Goal: Task Accomplishment & Management: Manage account settings

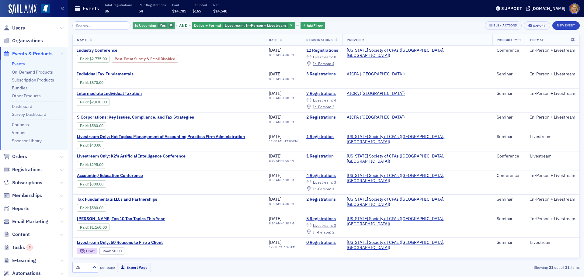
click at [170, 25] on icon "button" at bounding box center [171, 25] width 2 height 3
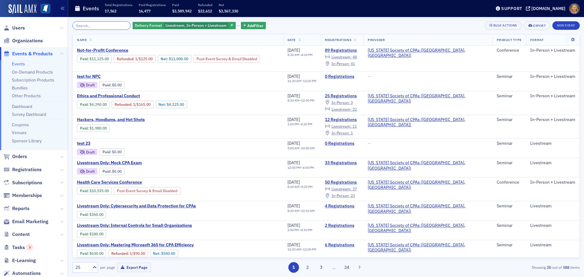
click at [112, 26] on input "search" at bounding box center [101, 25] width 58 height 9
click at [112, 49] on span "Not-for-Profit Conference" at bounding box center [128, 50] width 102 height 5
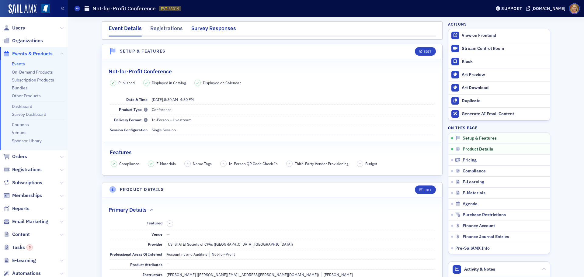
click at [212, 29] on div "Survey Responses" at bounding box center [213, 29] width 45 height 11
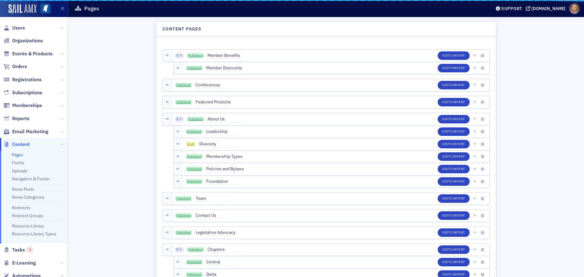
scroll to position [51, 0]
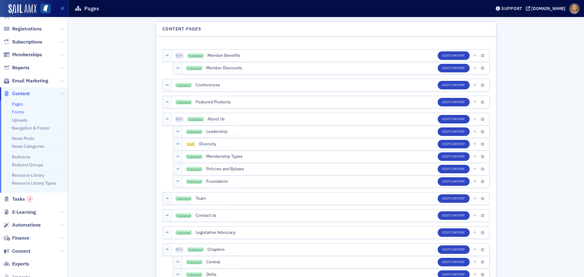
click at [20, 113] on link "Forms" at bounding box center [18, 111] width 12 height 5
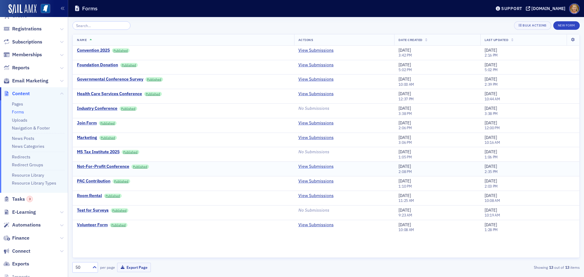
click at [303, 166] on link "View Submissions" at bounding box center [315, 166] width 35 height 5
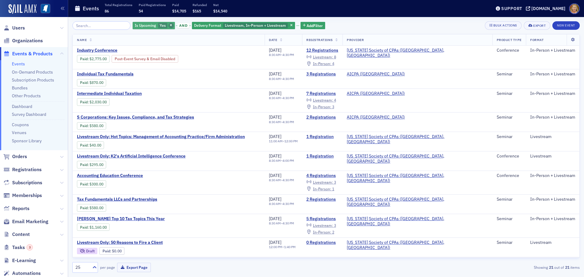
click at [168, 23] on span "button" at bounding box center [170, 25] width 5 height 5
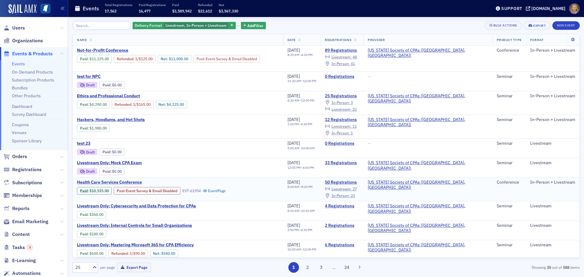
click at [113, 183] on span "Health Care Services Conference" at bounding box center [128, 182] width 102 height 5
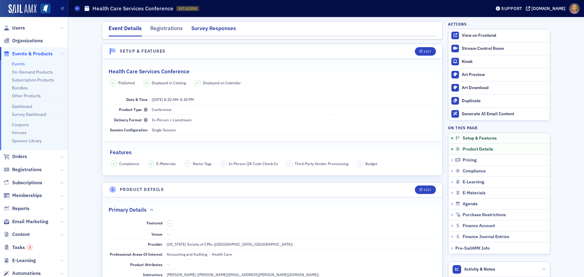
click at [216, 27] on div "Survey Responses" at bounding box center [213, 29] width 45 height 11
click at [22, 233] on span "Content" at bounding box center [21, 234] width 18 height 7
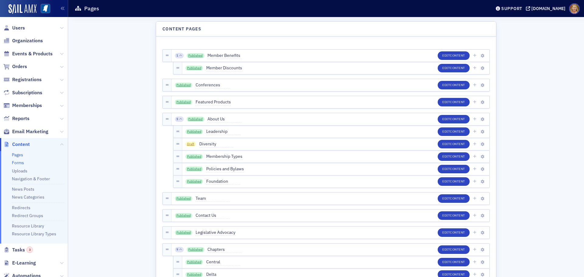
click at [20, 163] on link "Forms" at bounding box center [18, 162] width 12 height 5
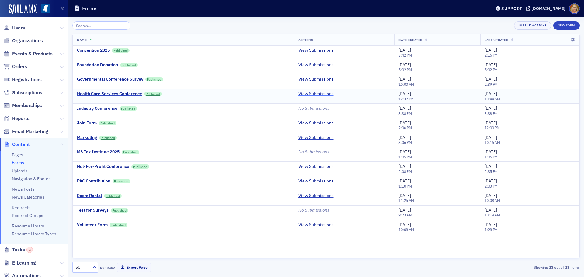
click at [300, 95] on link "View Submissions" at bounding box center [315, 93] width 35 height 5
click at [26, 52] on span "Events & Products" at bounding box center [32, 53] width 40 height 7
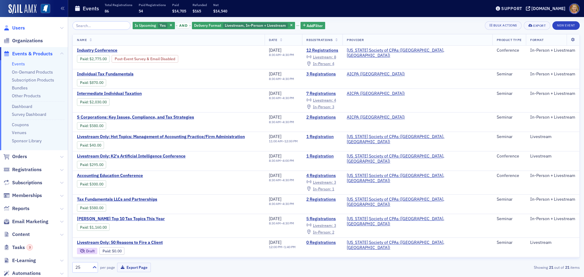
click at [21, 27] on span "Users" at bounding box center [18, 28] width 13 height 7
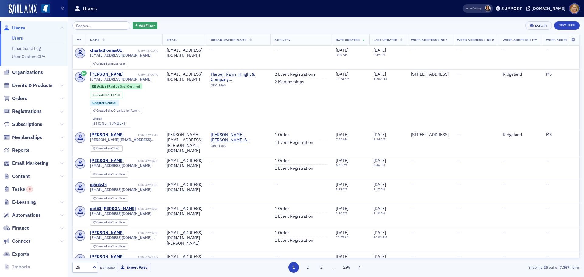
click at [75, 25] on input "search" at bounding box center [101, 25] width 58 height 9
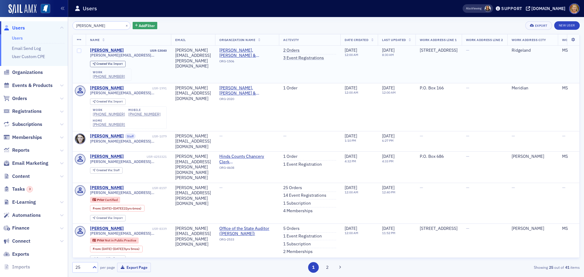
type input "Emily Stockton"
drag, startPoint x: 133, startPoint y: 55, endPoint x: 88, endPoint y: 55, distance: 45.0
click at [88, 55] on td "Emily Stockton USR-13040 emily.stockton@mcl.cpa Created Via : Import work (601)…" at bounding box center [128, 65] width 85 height 38
copy span "emily.stockton@mcl.cpa"
click at [124, 26] on button "×" at bounding box center [126, 24] width 5 height 5
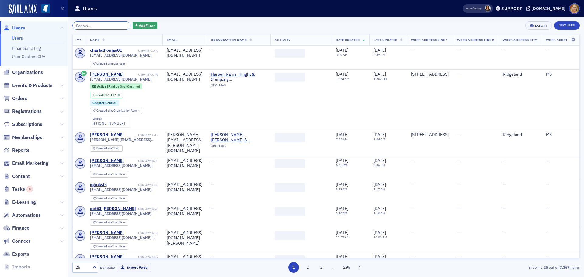
click at [108, 26] on input "search" at bounding box center [101, 25] width 58 height 9
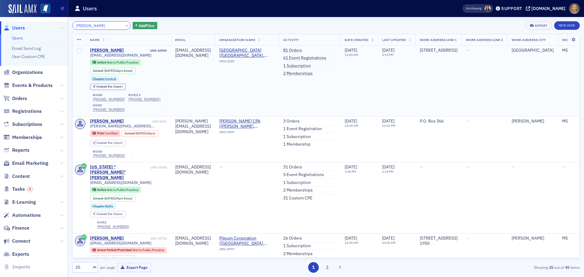
type input "Nancy Thompson"
drag, startPoint x: 149, startPoint y: 56, endPoint x: 89, endPoint y: 56, distance: 59.6
click at [89, 56] on td "Nancy Thompson USR-10949 nickthompsonmgc@comcast.net Active Not in Public Pract…" at bounding box center [128, 81] width 85 height 71
copy span "nickthompsonmgc@comcast.net"
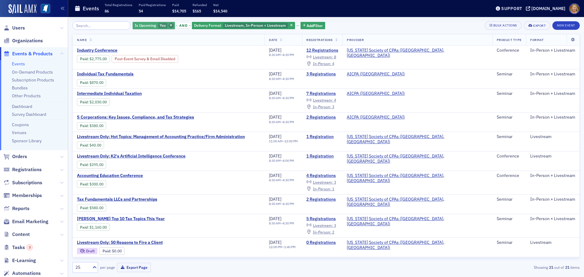
click at [168, 23] on span "button" at bounding box center [170, 25] width 5 height 5
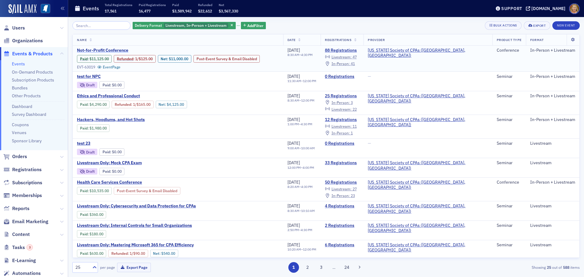
click at [121, 49] on span "Not-for-Profit Conference" at bounding box center [128, 50] width 102 height 5
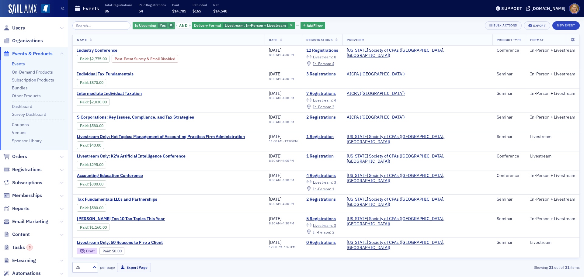
click at [168, 24] on span "button" at bounding box center [170, 25] width 5 height 5
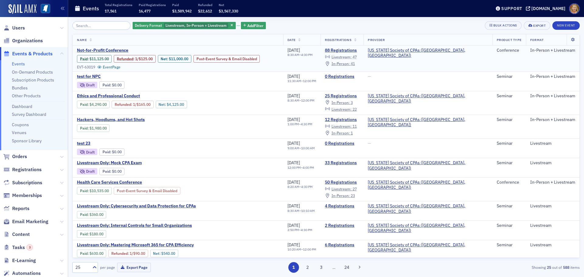
click at [351, 57] on span "Livestream :" at bounding box center [341, 56] width 20 height 5
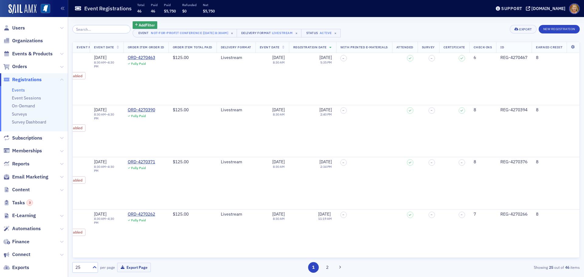
scroll to position [0, 5834]
click at [573, 266] on div "Showing 25 out of 46 items" at bounding box center [497, 266] width 165 height 5
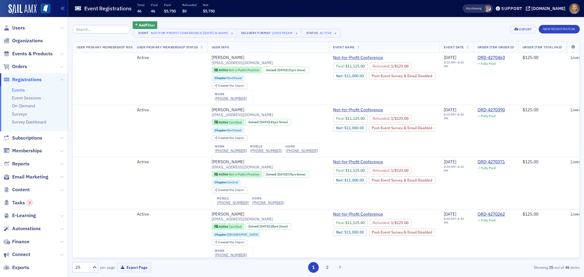
scroll to position [0, 5382]
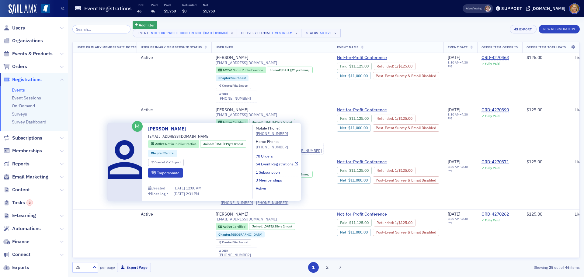
click at [291, 164] on link "54 Event Registrations" at bounding box center [277, 163] width 42 height 5
click at [248, 161] on div "[PERSON_NAME]" at bounding box center [232, 161] width 33 height 5
click at [285, 163] on link "54 Event Registrations" at bounding box center [277, 163] width 42 height 5
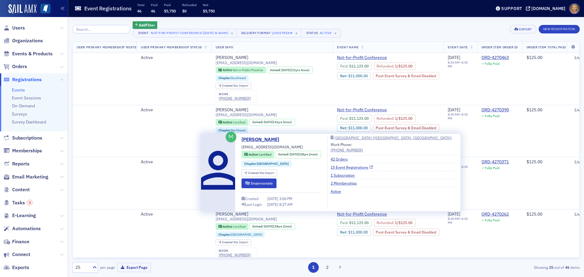
click at [348, 167] on link "15 Event Registrations" at bounding box center [351, 166] width 42 height 5
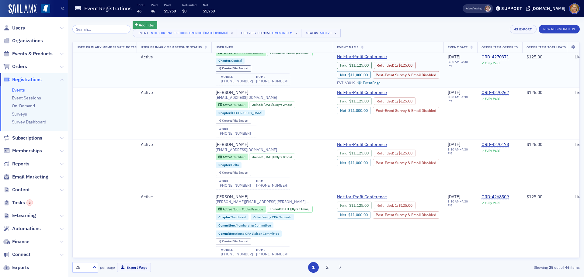
scroll to position [152, 5382]
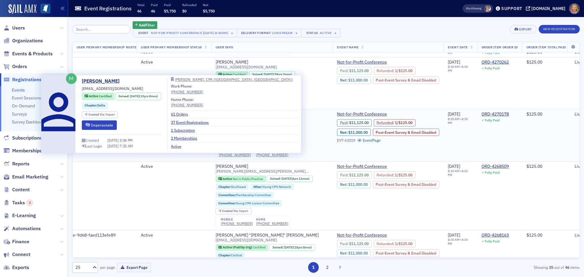
click at [248, 113] on div "Harvey Tackett" at bounding box center [232, 114] width 33 height 5
click at [213, 121] on link "37 Event Registrations" at bounding box center [192, 121] width 42 height 5
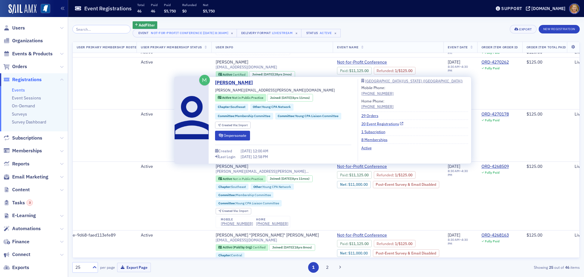
click at [371, 124] on link "20 Event Registrations" at bounding box center [382, 123] width 42 height 5
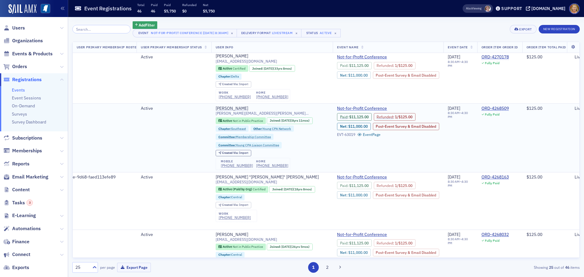
scroll to position [213, 5382]
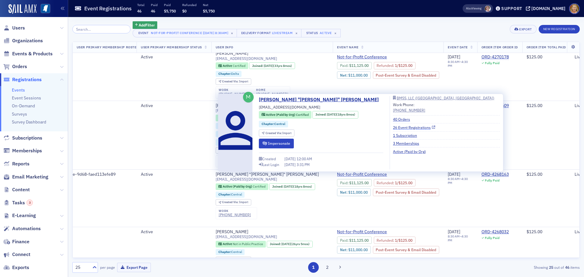
click at [393, 126] on link "26 Event Registrations" at bounding box center [414, 127] width 42 height 5
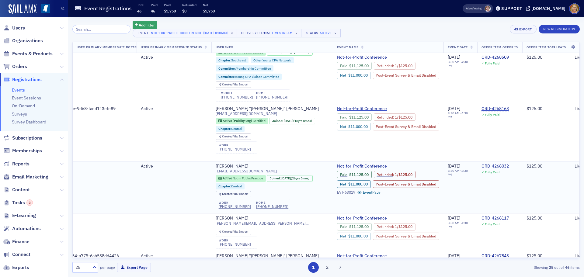
scroll to position [304, 5382]
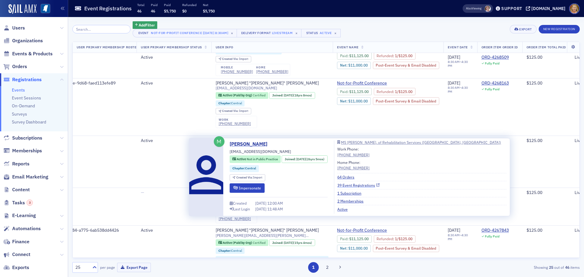
click at [356, 185] on link "39 Event Registrations" at bounding box center [358, 184] width 42 height 5
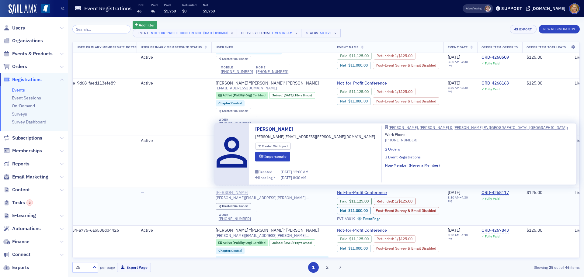
click at [248, 190] on div "Emily Stockton" at bounding box center [232, 192] width 33 height 5
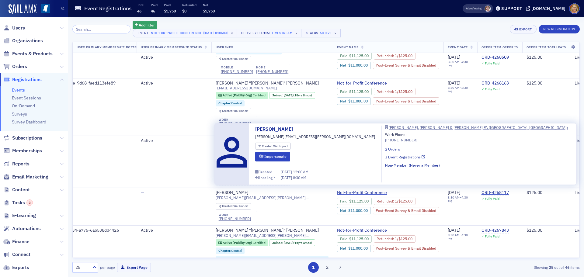
click at [385, 156] on link "3 Event Registrations" at bounding box center [405, 156] width 40 height 5
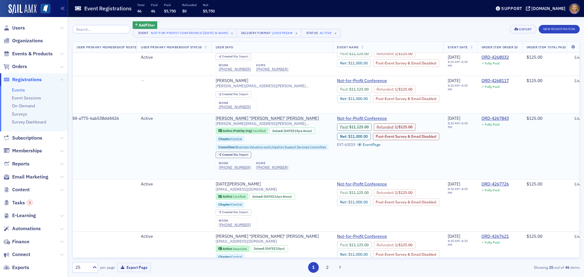
scroll to position [426, 5382]
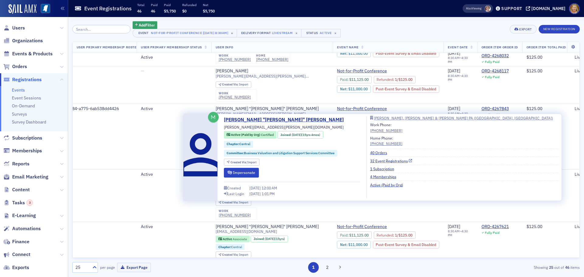
click at [395, 160] on link "32 Event Registrations" at bounding box center [391, 160] width 42 height 5
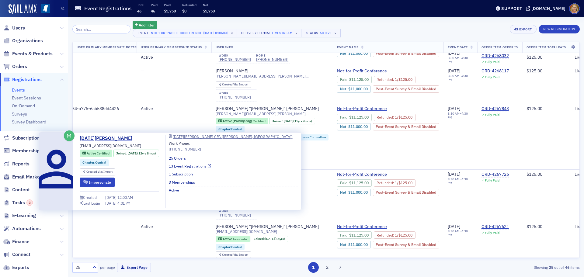
click at [211, 166] on link "13 Event Registrations" at bounding box center [190, 165] width 42 height 5
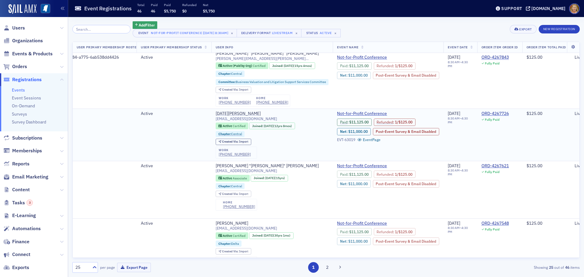
scroll to position [517, 5382]
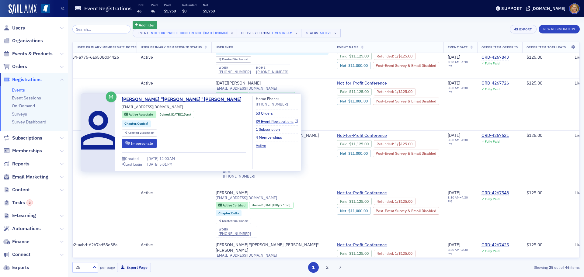
click at [274, 123] on link "39 Event Registrations" at bounding box center [277, 121] width 42 height 5
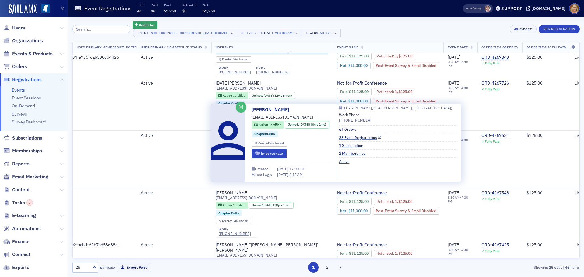
click at [353, 137] on link "38 Event Registrations" at bounding box center [360, 137] width 42 height 5
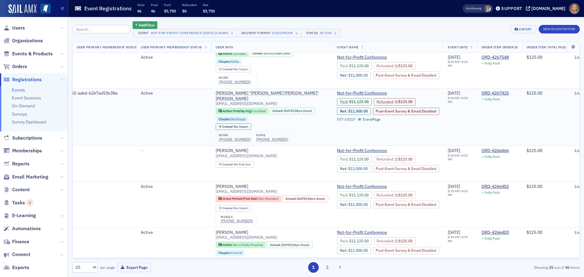
scroll to position [669, 5382]
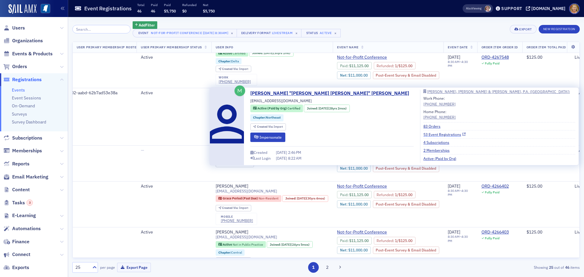
click at [423, 136] on link "53 Event Registrations" at bounding box center [444, 134] width 42 height 5
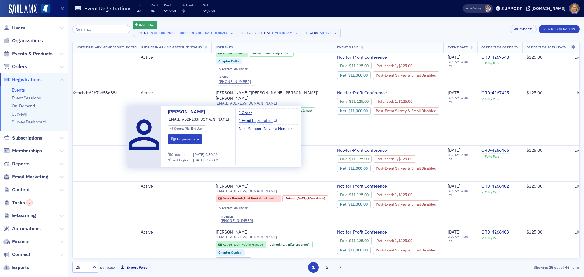
click at [262, 120] on link "1 Event Registration" at bounding box center [258, 120] width 38 height 5
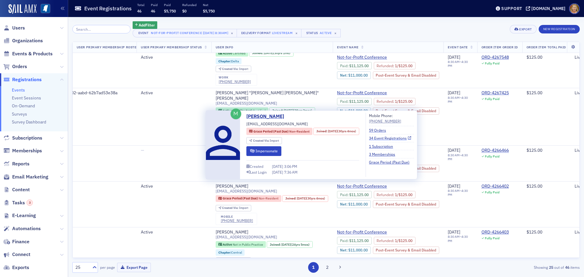
click at [382, 138] on link "34 Event Registrations" at bounding box center [390, 137] width 42 height 5
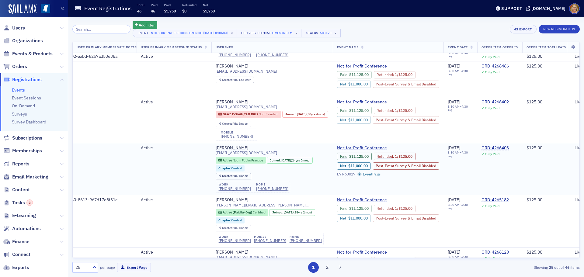
scroll to position [760, 5382]
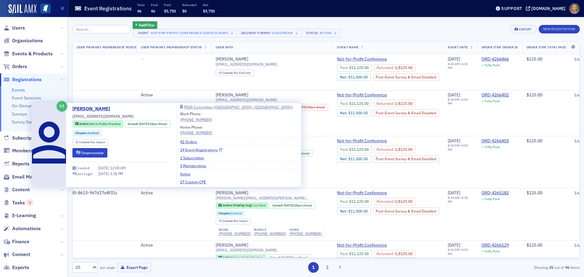
click at [222, 150] on link "19 Event Registrations" at bounding box center [201, 149] width 42 height 5
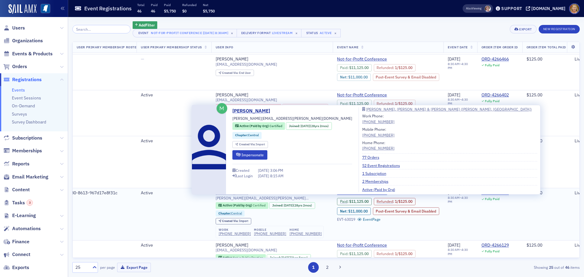
click at [248, 196] on div "Teresa Lusk" at bounding box center [232, 192] width 33 height 5
click at [362, 165] on link "52 Event Registrations" at bounding box center [383, 165] width 42 height 5
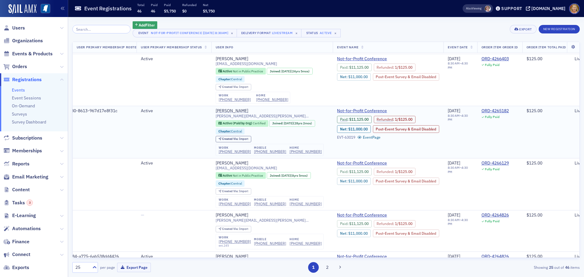
scroll to position [851, 5382]
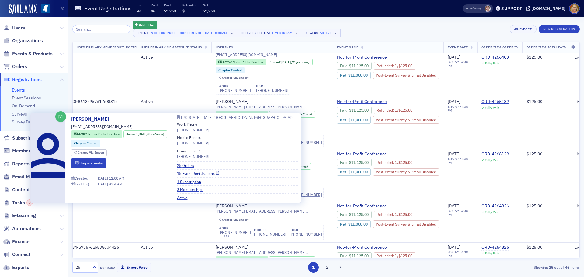
click at [219, 173] on link "15 Event Registrations" at bounding box center [198, 173] width 42 height 5
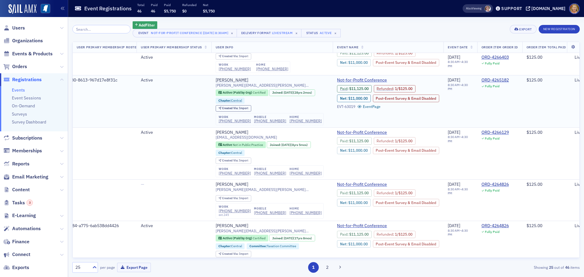
scroll to position [882, 5382]
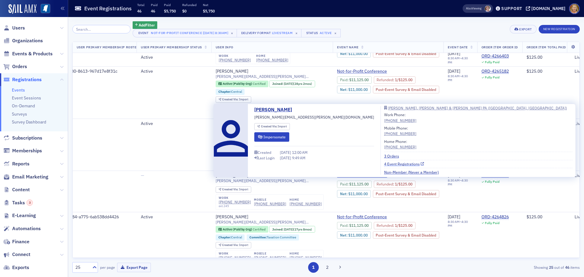
click at [384, 164] on link "4 Event Registrations" at bounding box center [404, 163] width 40 height 5
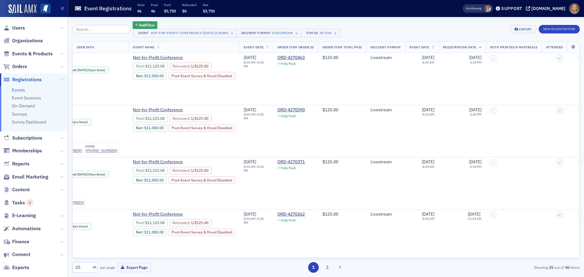
scroll to position [0, 5582]
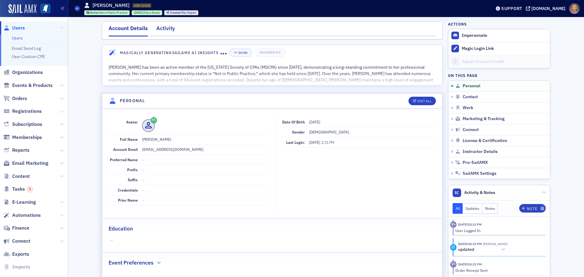
click at [160, 29] on div "Activity" at bounding box center [165, 29] width 19 height 11
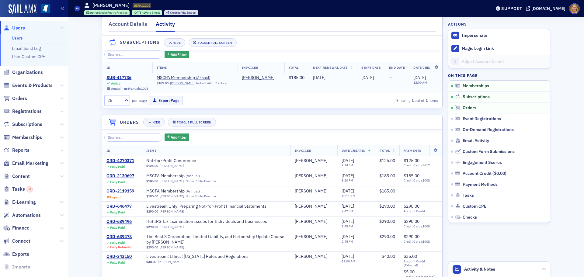
scroll to position [122, 0]
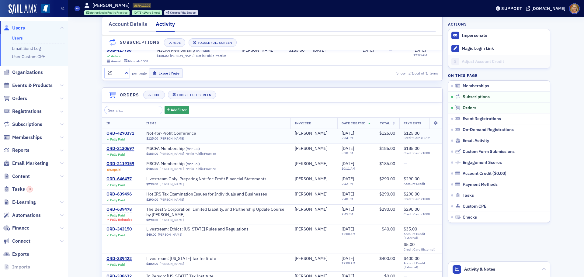
click at [126, 136] on div "ORD-4270371" at bounding box center [120, 133] width 28 height 5
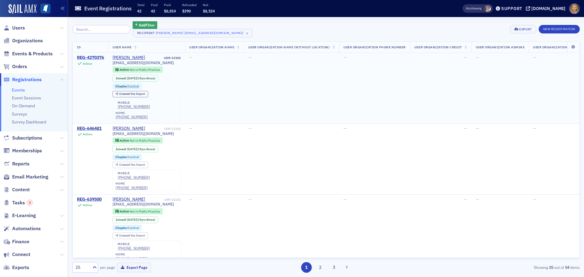
click at [96, 57] on div "REG-4270376" at bounding box center [90, 57] width 27 height 5
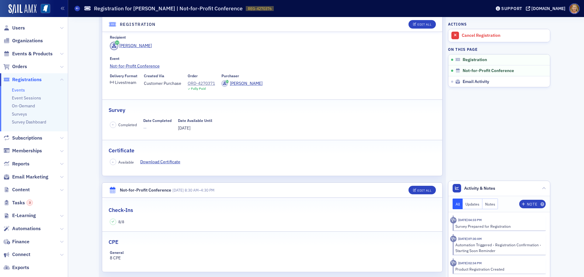
scroll to position [61, 0]
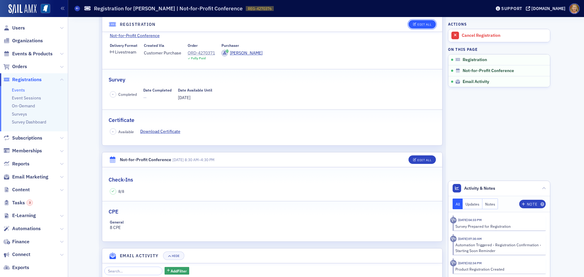
click at [427, 23] on div "Edit All" at bounding box center [424, 24] width 14 height 3
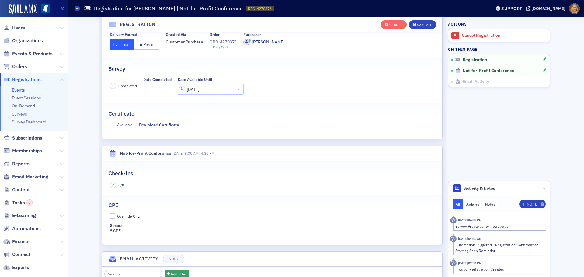
scroll to position [77, 0]
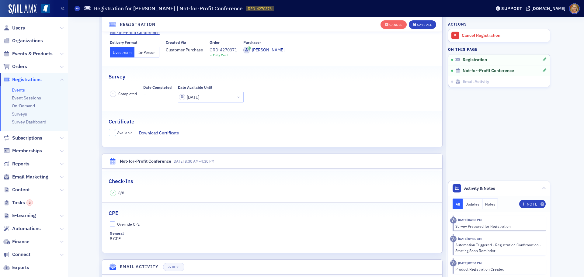
click at [110, 131] on input "Available" at bounding box center [112, 132] width 5 height 5
checkbox input "true"
click at [426, 26] on div "Save All" at bounding box center [424, 24] width 15 height 3
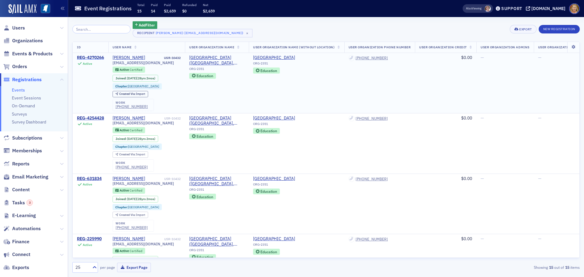
click at [102, 57] on div "REG-4270266" at bounding box center [90, 57] width 27 height 5
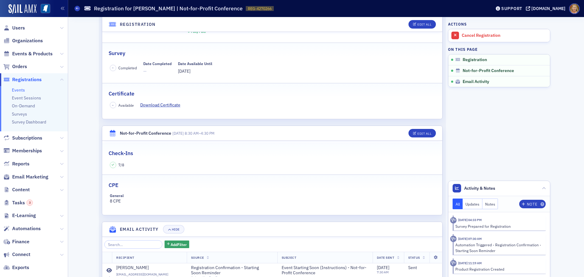
scroll to position [91, 0]
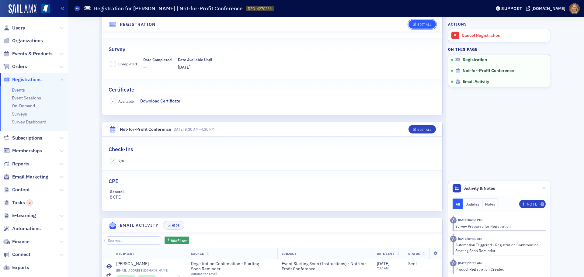
click at [420, 23] on div "Edit All" at bounding box center [424, 24] width 14 height 3
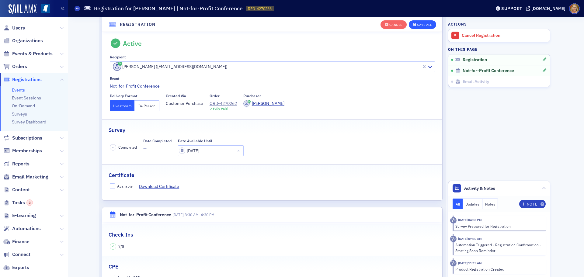
scroll to position [16, 0]
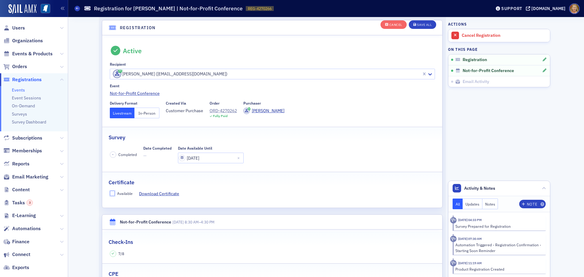
click at [111, 194] on input "Available" at bounding box center [112, 193] width 5 height 5
checkbox input "true"
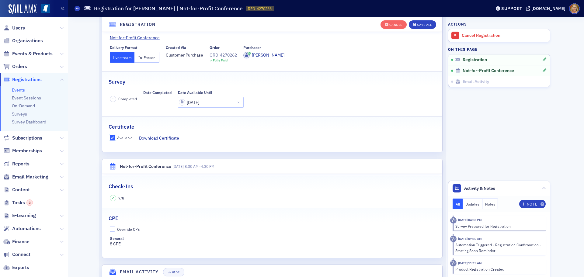
scroll to position [77, 0]
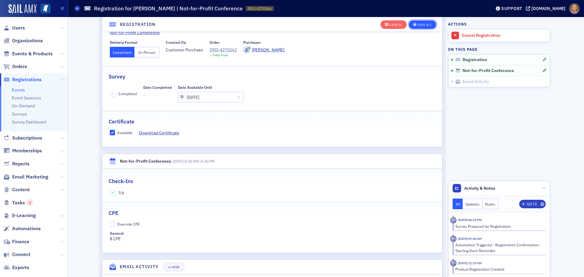
click at [417, 24] on div "Save All" at bounding box center [424, 24] width 15 height 3
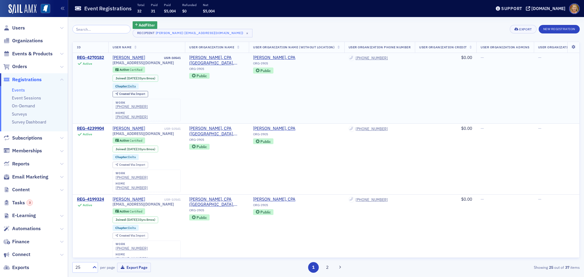
click at [92, 58] on div "REG-4270182" at bounding box center [90, 57] width 27 height 5
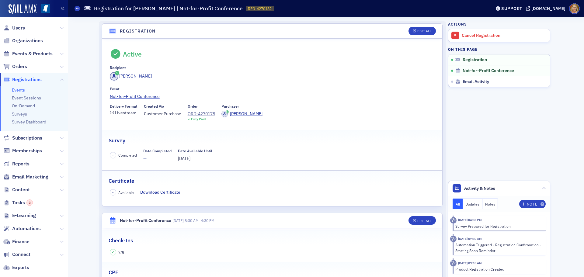
scroll to position [30, 0]
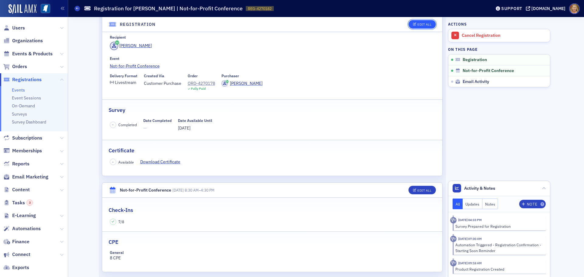
click at [417, 24] on div "Edit All" at bounding box center [424, 24] width 14 height 3
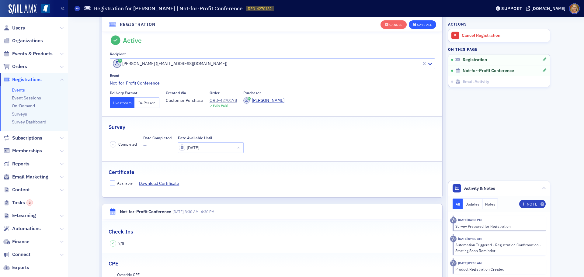
scroll to position [16, 0]
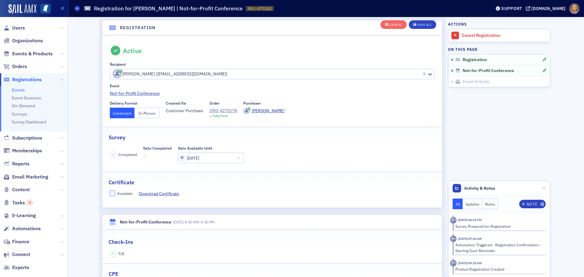
click at [111, 192] on input "Available" at bounding box center [112, 193] width 5 height 5
checkbox input "true"
click at [420, 22] on button "Save All" at bounding box center [422, 24] width 27 height 9
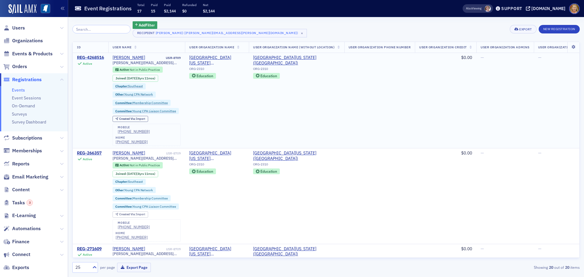
click at [86, 58] on div "REG-4268516" at bounding box center [90, 57] width 27 height 5
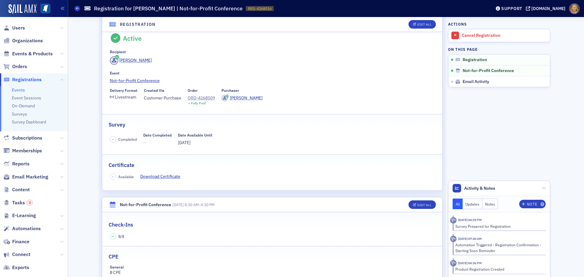
scroll to position [30, 0]
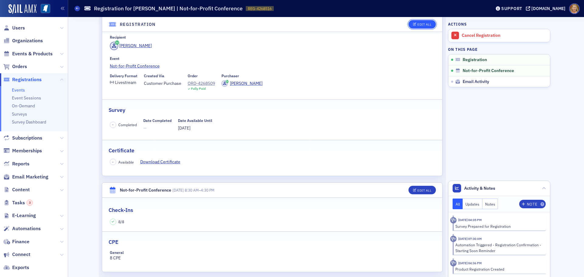
click at [422, 26] on div "Edit All" at bounding box center [424, 24] width 14 height 3
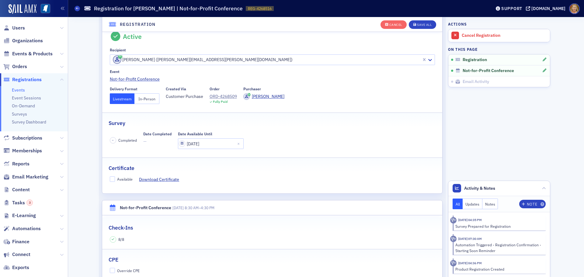
scroll to position [16, 0]
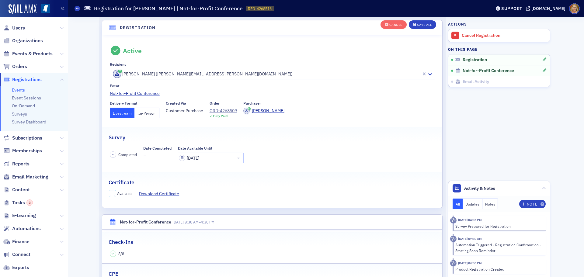
click at [110, 193] on input "Available" at bounding box center [112, 193] width 5 height 5
checkbox input "true"
click at [416, 22] on button "Save All" at bounding box center [422, 24] width 27 height 9
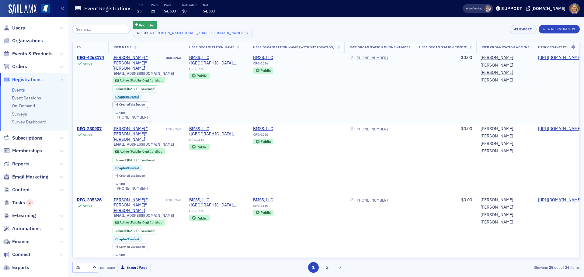
click at [102, 57] on div "REG-4268174" at bounding box center [90, 57] width 27 height 5
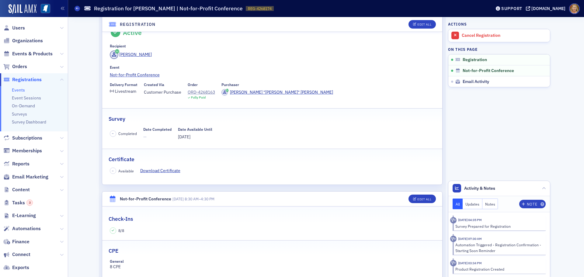
scroll to position [30, 0]
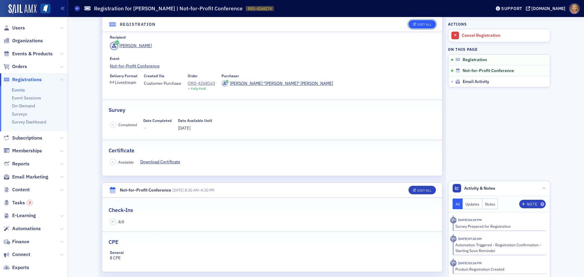
click at [421, 25] on div "Edit All" at bounding box center [424, 24] width 14 height 3
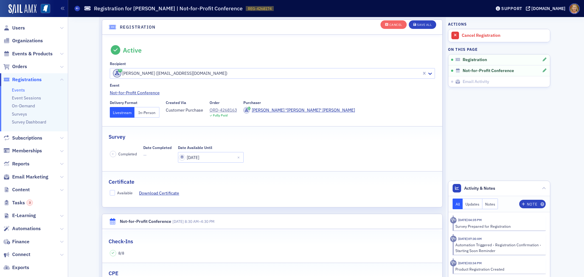
scroll to position [16, 0]
click at [110, 195] on input "Available" at bounding box center [112, 193] width 5 height 5
checkbox input "true"
click at [413, 23] on icon "button" at bounding box center [414, 24] width 3 height 3
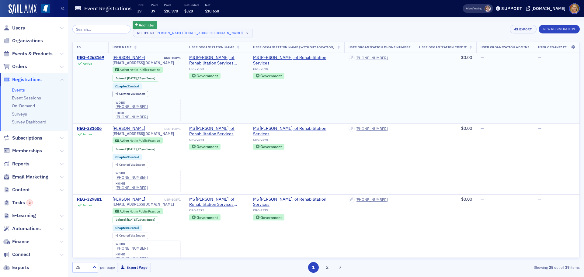
click at [97, 57] on div "REG-4268169" at bounding box center [90, 57] width 27 height 5
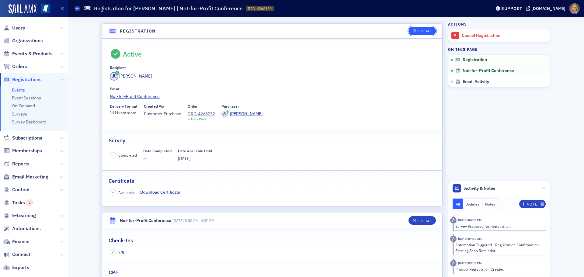
click at [414, 32] on span "Edit All" at bounding box center [422, 30] width 18 height 3
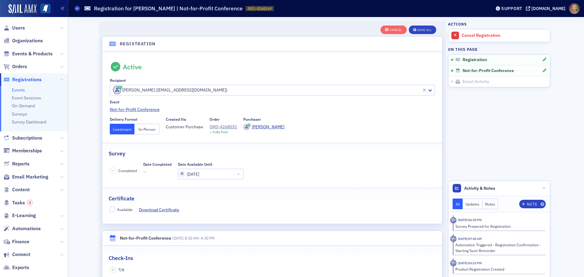
scroll to position [16, 0]
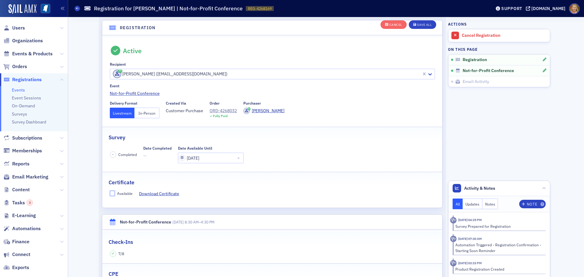
click at [111, 194] on input "Available" at bounding box center [112, 193] width 5 height 5
checkbox input "true"
click at [418, 26] on div "Save All" at bounding box center [424, 24] width 15 height 3
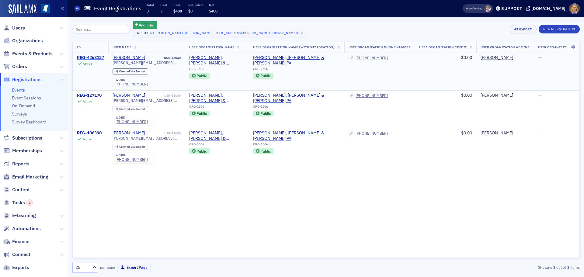
click at [101, 57] on div "REG-4268127" at bounding box center [90, 57] width 27 height 5
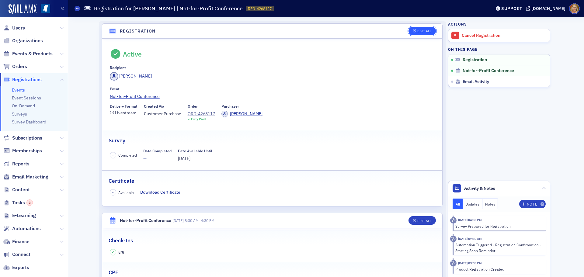
click at [419, 33] on div "Edit All" at bounding box center [424, 30] width 14 height 3
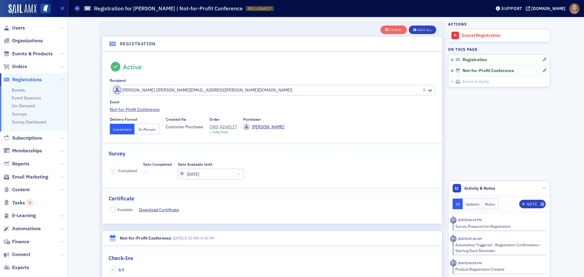
scroll to position [16, 0]
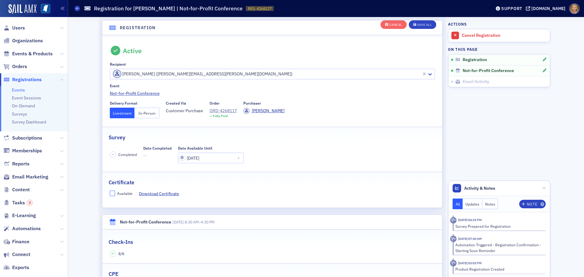
click at [110, 195] on input "Available" at bounding box center [112, 193] width 5 height 5
checkbox input "true"
click at [418, 24] on div "Save All" at bounding box center [424, 24] width 15 height 3
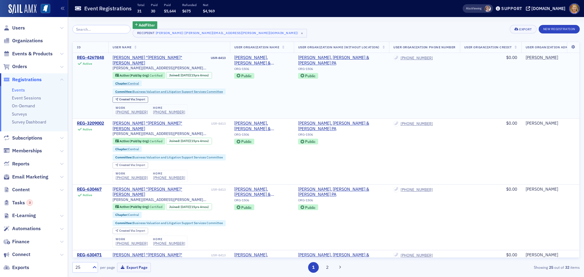
click at [95, 57] on div "REG-4267848" at bounding box center [90, 57] width 27 height 5
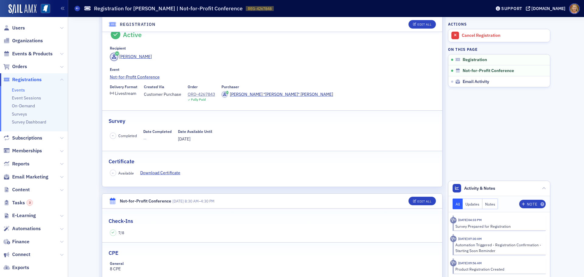
scroll to position [30, 0]
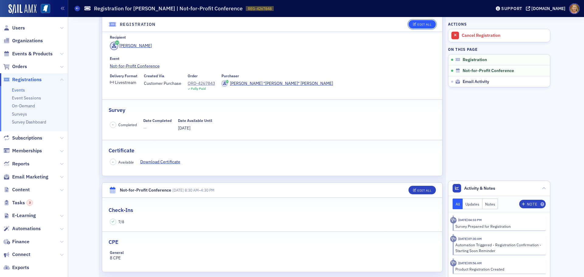
click at [417, 23] on div "Edit All" at bounding box center [424, 24] width 14 height 3
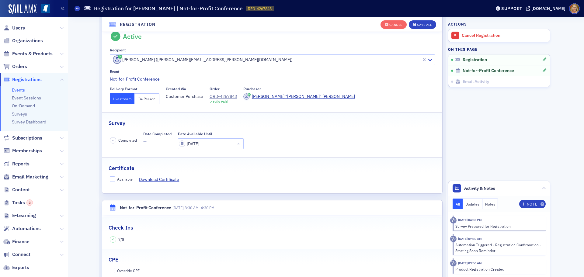
scroll to position [16, 0]
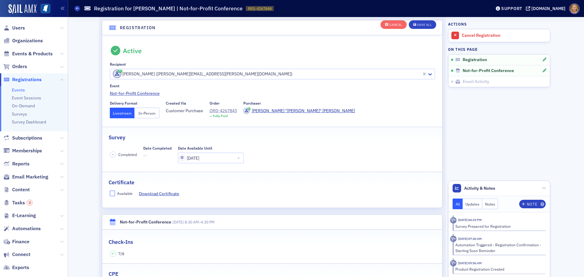
click at [111, 193] on input "Available" at bounding box center [112, 193] width 5 height 5
checkbox input "true"
click at [426, 22] on button "Save All" at bounding box center [422, 24] width 27 height 9
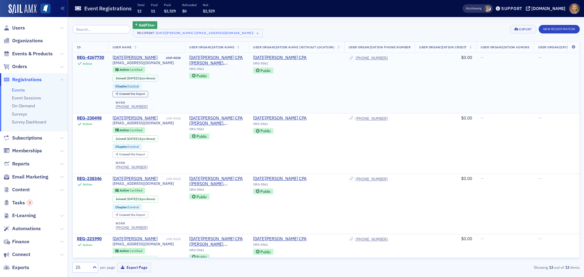
click at [101, 56] on div "REG-4267730" at bounding box center [90, 57] width 27 height 5
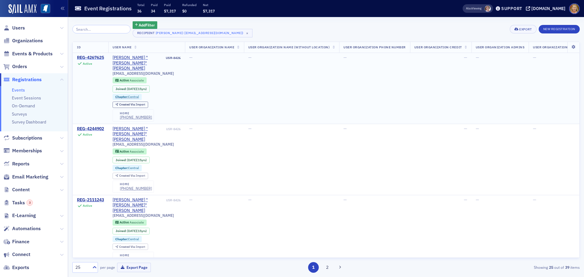
click at [88, 57] on div "REG-4267625" at bounding box center [90, 57] width 27 height 5
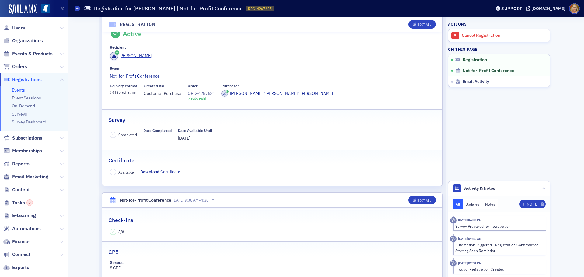
scroll to position [30, 0]
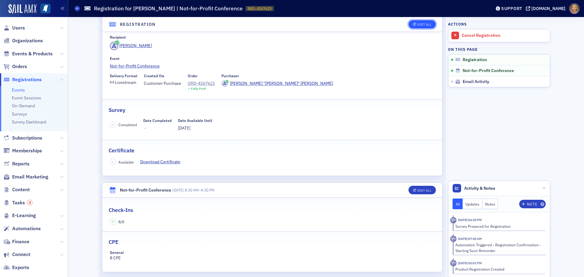
click at [423, 23] on div "Edit All" at bounding box center [424, 24] width 14 height 3
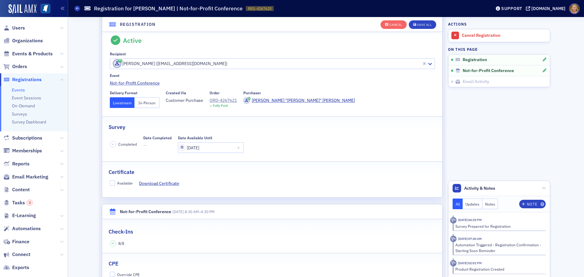
scroll to position [16, 0]
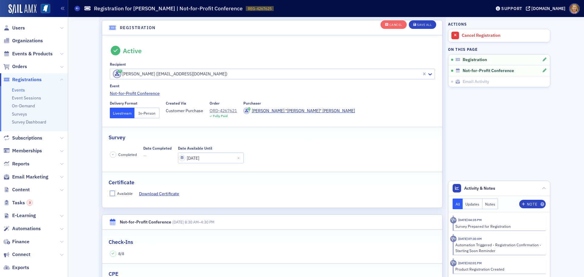
click at [111, 194] on input "Available" at bounding box center [112, 193] width 5 height 5
checkbox input "true"
click at [421, 25] on div "Save All" at bounding box center [424, 24] width 15 height 3
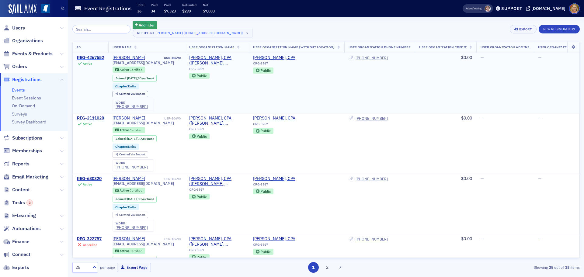
click at [99, 57] on div "REG-4267552" at bounding box center [90, 57] width 27 height 5
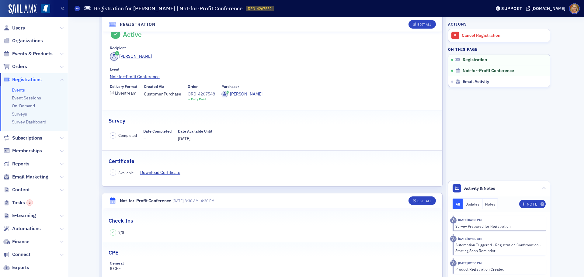
scroll to position [30, 0]
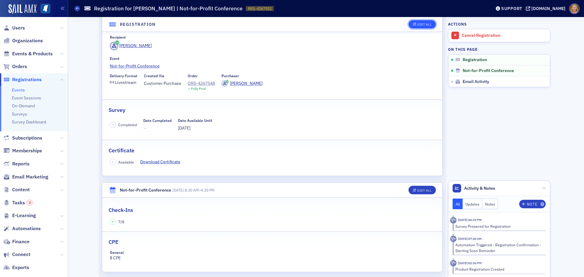
click at [418, 25] on div "Edit All" at bounding box center [424, 24] width 14 height 3
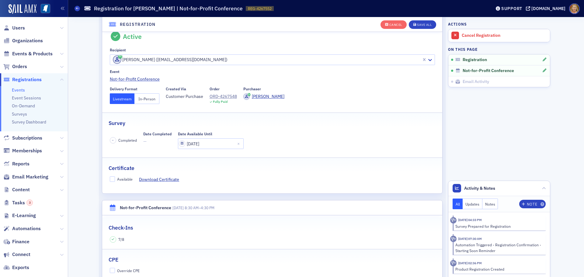
scroll to position [16, 0]
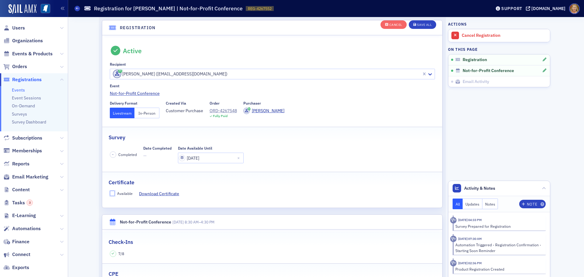
click at [110, 194] on input "Available" at bounding box center [112, 193] width 5 height 5
checkbox input "true"
click at [420, 25] on div "Save All" at bounding box center [424, 24] width 15 height 3
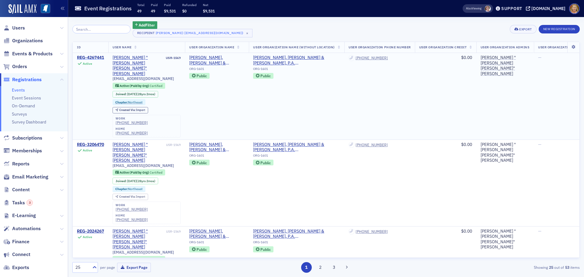
click at [96, 56] on div "REG-4267441" at bounding box center [90, 57] width 27 height 5
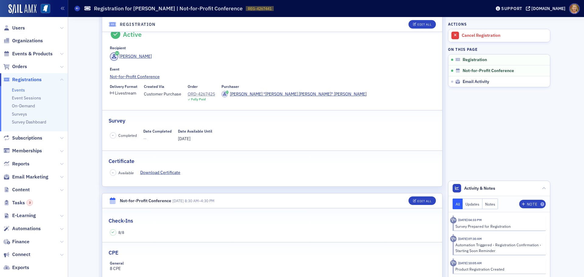
scroll to position [30, 0]
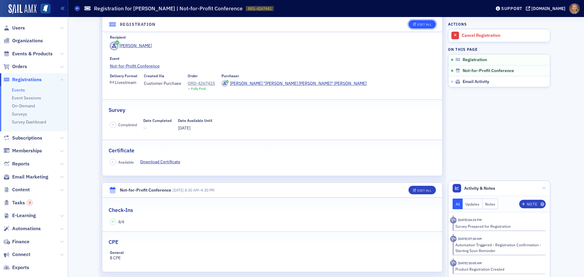
click at [413, 25] on icon "button" at bounding box center [415, 24] width 4 height 3
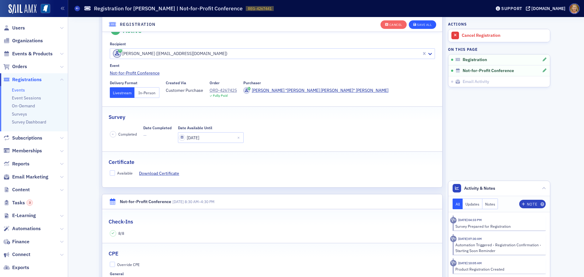
scroll to position [16, 0]
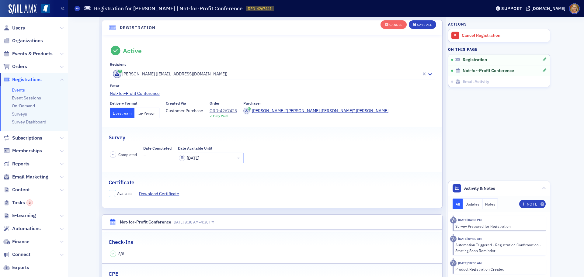
click at [111, 192] on input "Available" at bounding box center [112, 193] width 5 height 5
checkbox input "true"
click at [417, 25] on div "Save All" at bounding box center [424, 24] width 15 height 3
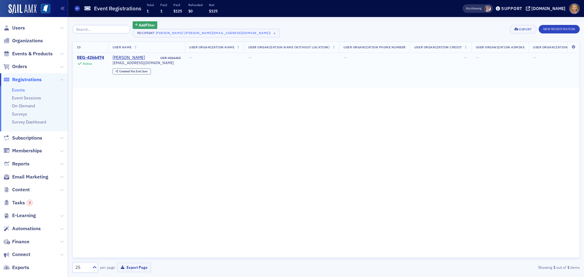
click at [98, 57] on div "REG-4266474" at bounding box center [90, 57] width 27 height 5
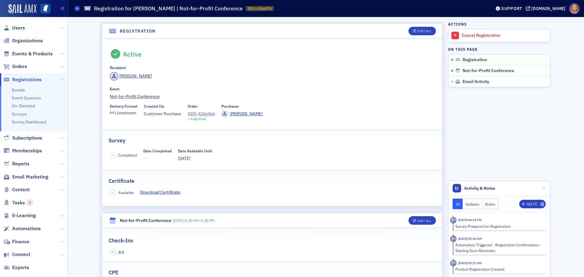
scroll to position [30, 0]
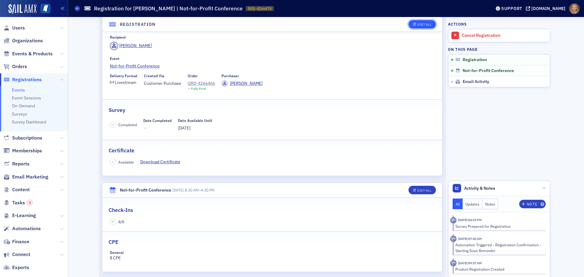
click at [419, 26] on div "Edit All" at bounding box center [424, 24] width 14 height 3
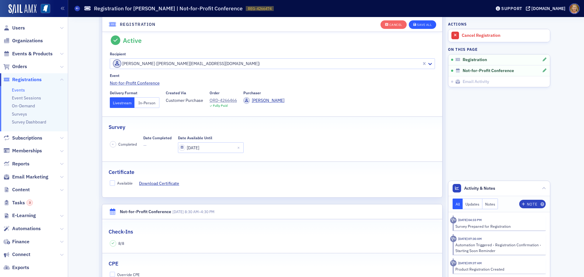
scroll to position [16, 0]
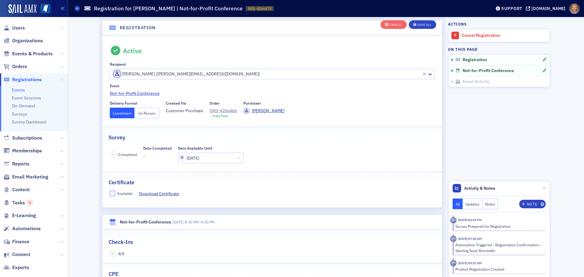
click at [110, 192] on input "Available" at bounding box center [112, 193] width 5 height 5
checkbox input "true"
click at [412, 21] on button "Save All" at bounding box center [422, 24] width 27 height 9
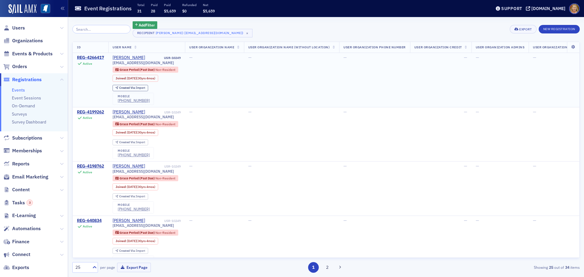
click at [96, 56] on div "REG-4266417" at bounding box center [90, 57] width 27 height 5
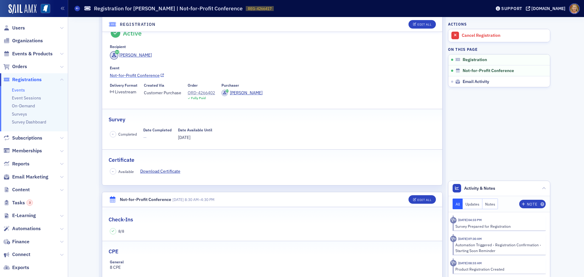
scroll to position [30, 0]
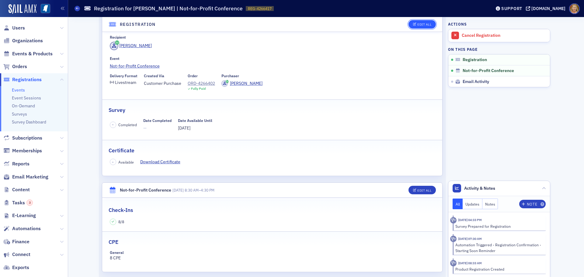
click at [420, 22] on button "Edit All" at bounding box center [421, 24] width 27 height 9
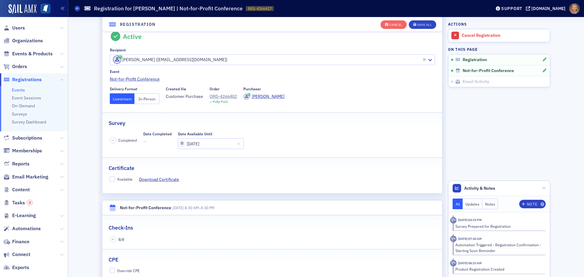
scroll to position [16, 0]
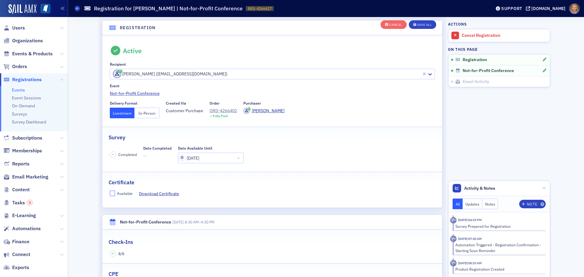
click at [111, 194] on input "Available" at bounding box center [112, 193] width 5 height 5
checkbox input "true"
click at [414, 25] on span "Save All" at bounding box center [422, 24] width 18 height 3
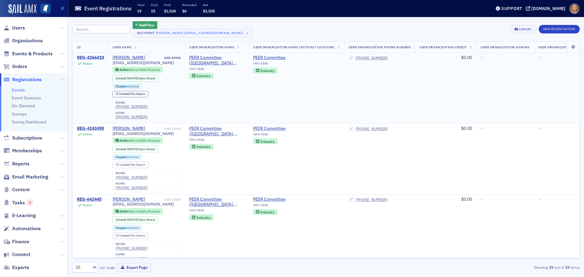
click at [98, 57] on div "REG-4266410" at bounding box center [90, 57] width 27 height 5
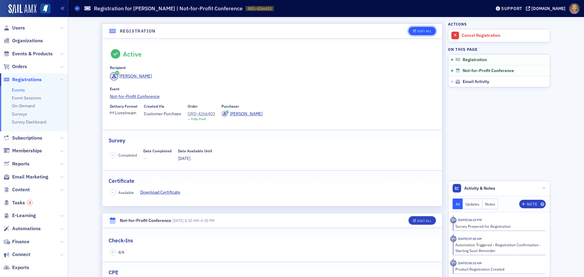
click at [417, 33] on div "Edit All" at bounding box center [424, 30] width 14 height 3
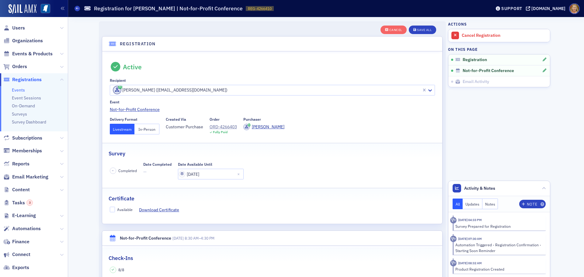
scroll to position [16, 0]
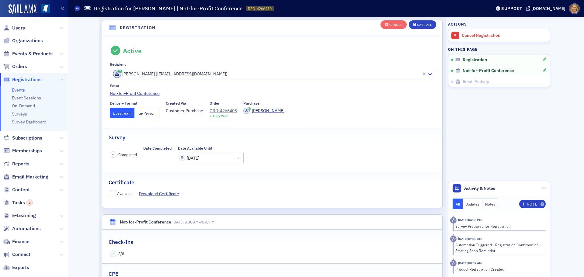
click at [110, 193] on input "Available" at bounding box center [112, 193] width 5 height 5
checkbox input "true"
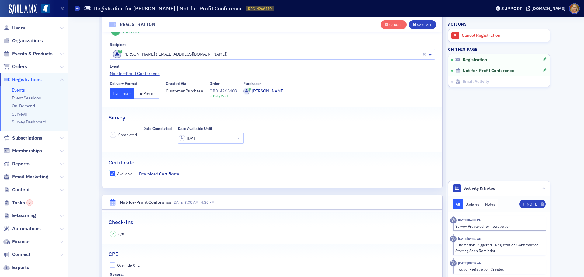
scroll to position [47, 0]
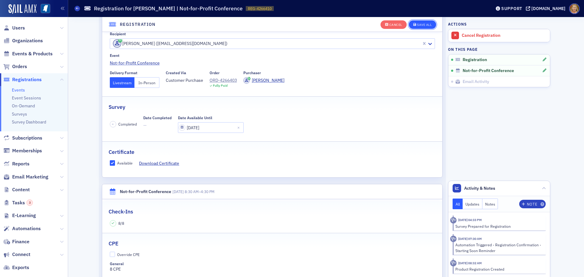
click at [423, 24] on div "Save All" at bounding box center [424, 24] width 15 height 3
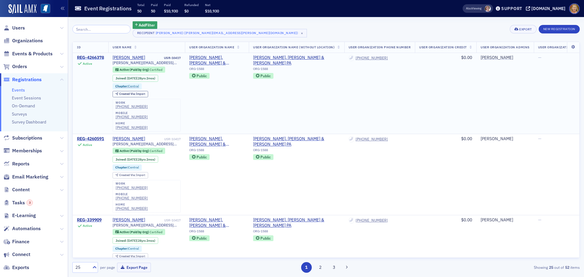
click at [94, 57] on div "REG-4266378" at bounding box center [90, 57] width 27 height 5
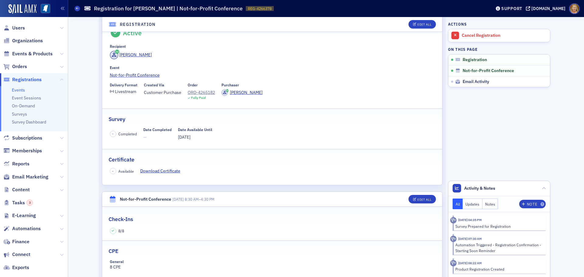
scroll to position [30, 0]
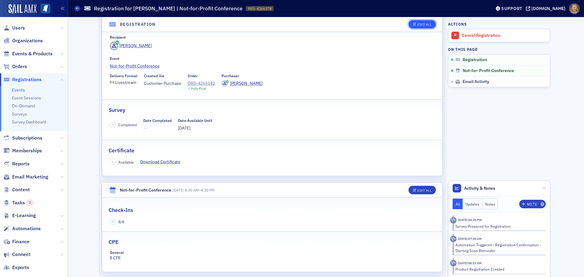
click at [420, 26] on div "Edit All" at bounding box center [424, 24] width 14 height 3
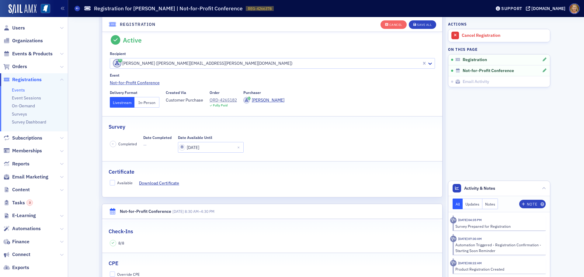
scroll to position [16, 0]
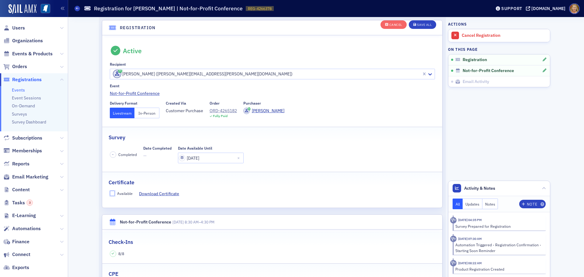
click at [112, 194] on input "Available" at bounding box center [112, 193] width 5 height 5
checkbox input "true"
click at [417, 24] on div "Save All" at bounding box center [424, 24] width 15 height 3
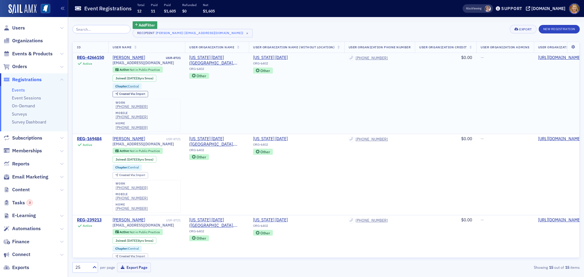
click at [98, 56] on div "REG-4266150" at bounding box center [90, 57] width 27 height 5
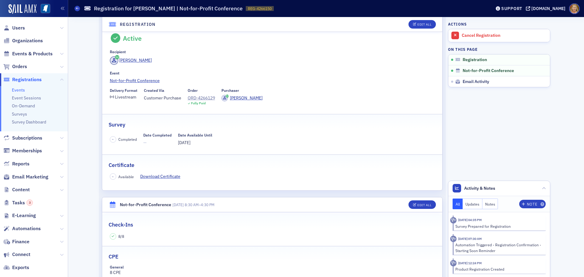
scroll to position [30, 0]
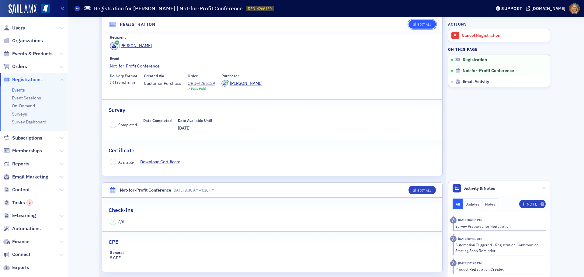
click at [413, 27] on button "Edit All" at bounding box center [421, 24] width 27 height 9
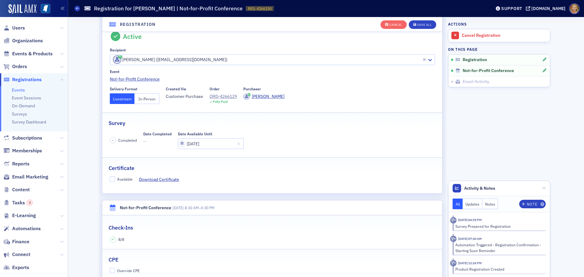
scroll to position [16, 0]
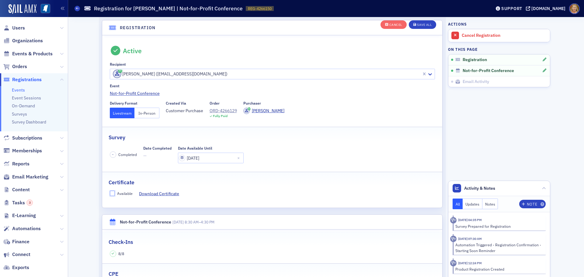
click at [110, 193] on input "Available" at bounding box center [112, 193] width 5 height 5
checkbox input "true"
click at [418, 22] on button "Save All" at bounding box center [422, 24] width 27 height 9
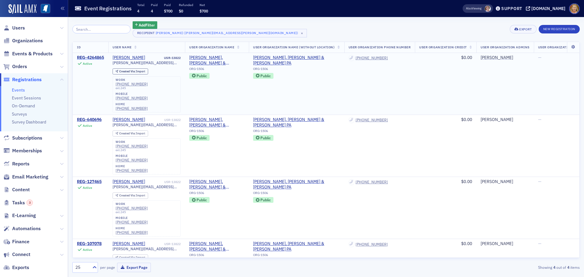
click at [90, 56] on div "REG-4264865" at bounding box center [90, 57] width 27 height 5
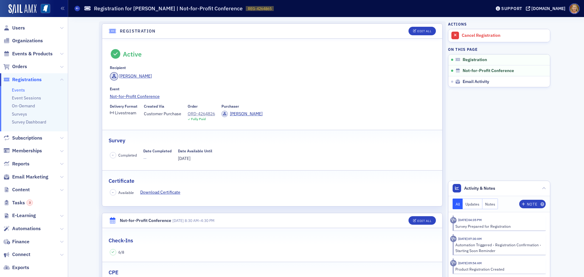
scroll to position [30, 0]
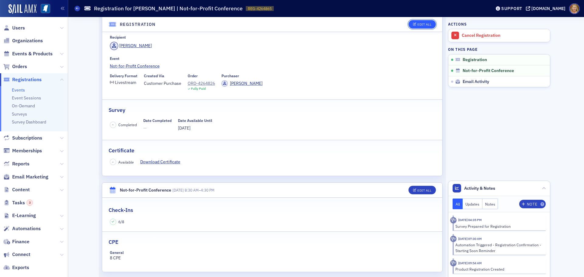
click at [420, 23] on div "Edit All" at bounding box center [424, 24] width 14 height 3
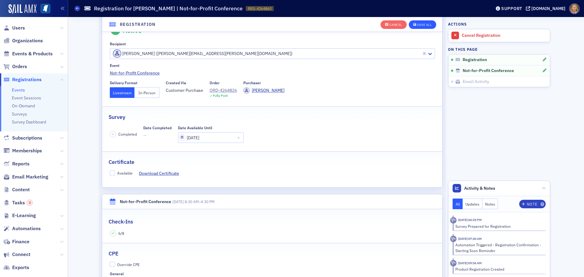
scroll to position [16, 0]
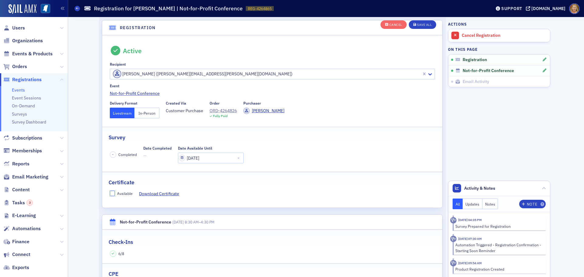
click at [110, 191] on input "Available" at bounding box center [112, 193] width 5 height 5
checkbox input "true"
click at [420, 25] on div "Save All" at bounding box center [424, 24] width 15 height 3
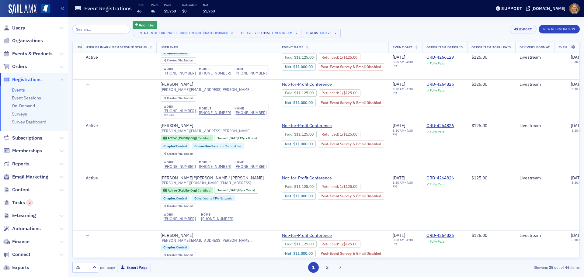
scroll to position [973, 5433]
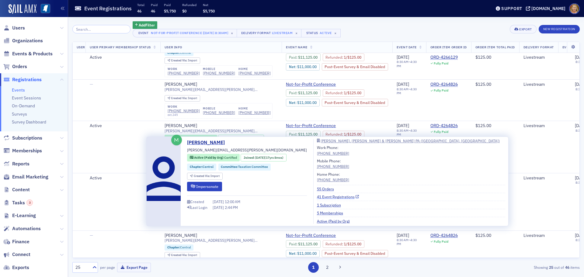
click at [317, 197] on link "41 Event Registrations" at bounding box center [338, 196] width 42 height 5
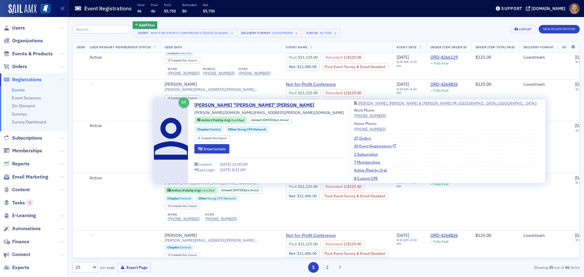
click at [354, 145] on link "20 Event Registrations" at bounding box center [375, 145] width 42 height 5
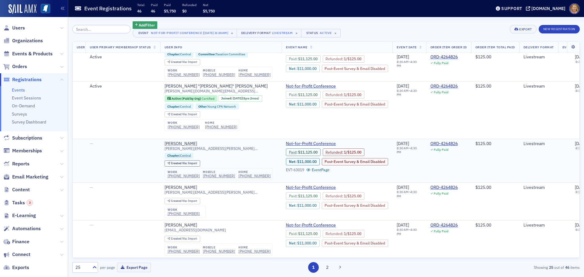
scroll to position [1088, 5433]
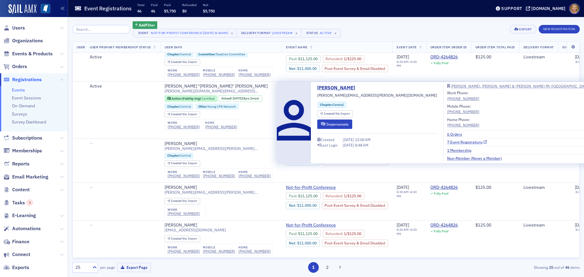
click at [447, 141] on link "7 Event Registrations" at bounding box center [467, 141] width 40 height 5
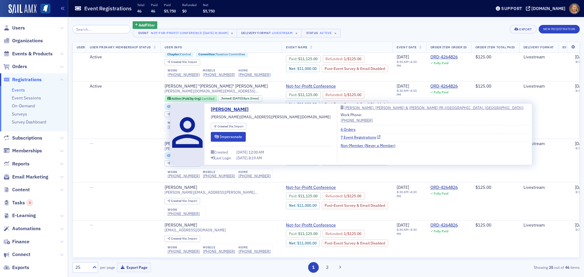
click at [340, 137] on link "7 Event Registrations" at bounding box center [360, 136] width 40 height 5
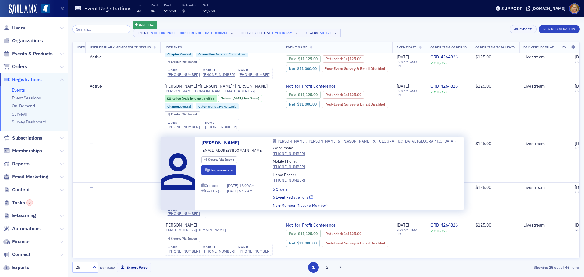
click at [288, 198] on link "6 Event Registrations" at bounding box center [293, 196] width 40 height 5
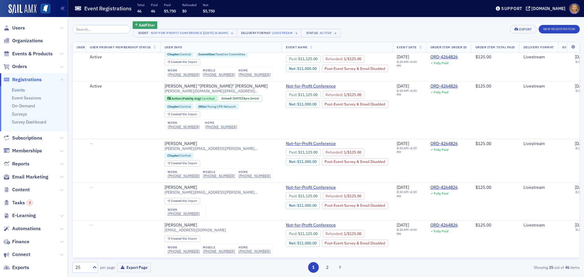
click at [330, 266] on button "2" at bounding box center [327, 267] width 11 height 11
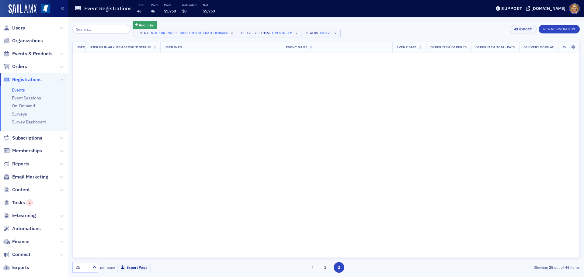
scroll to position [0, 5433]
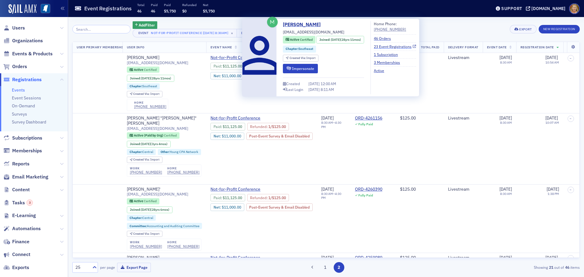
click at [391, 48] on link "23 Event Registrations" at bounding box center [395, 46] width 42 height 5
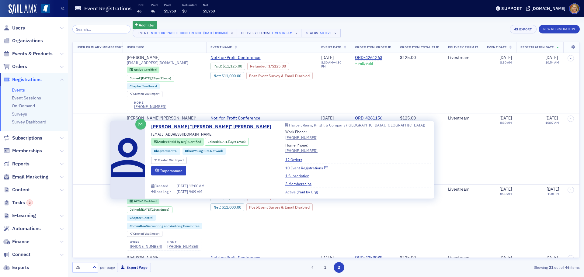
click at [285, 167] on link "10 Event Registrations" at bounding box center [306, 167] width 42 height 5
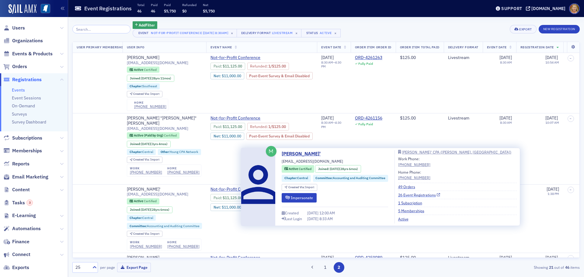
click at [409, 193] on link "26 Event Registrations" at bounding box center [419, 194] width 42 height 5
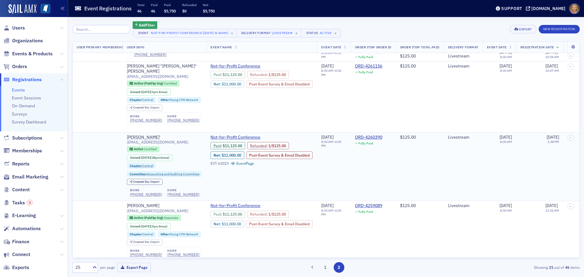
scroll to position [61, 5433]
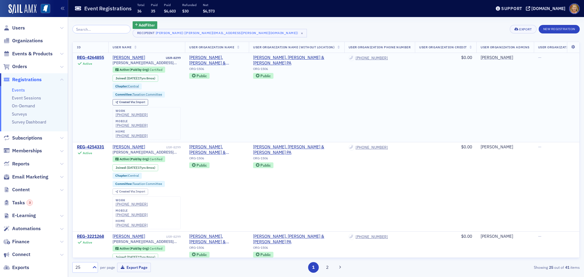
click at [97, 59] on div "REG-4264855" at bounding box center [90, 57] width 27 height 5
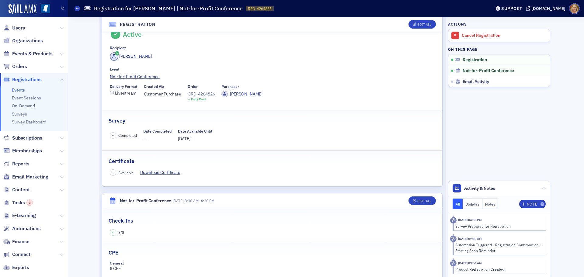
scroll to position [30, 0]
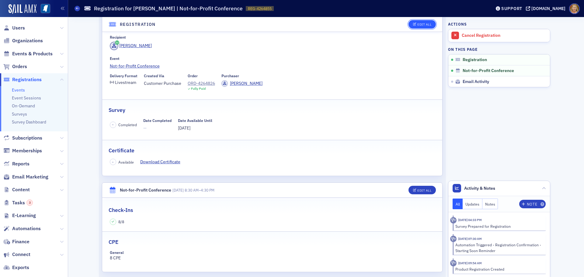
click at [417, 23] on div "Edit All" at bounding box center [424, 24] width 14 height 3
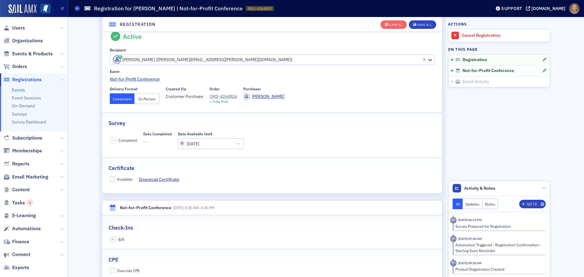
scroll to position [16, 0]
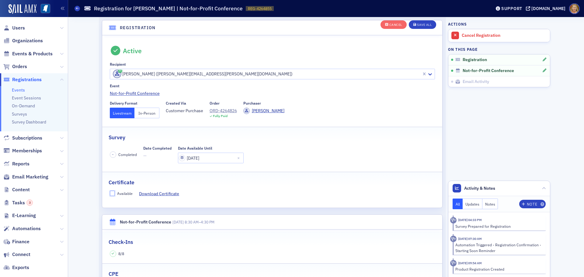
click at [110, 193] on input "Available" at bounding box center [112, 193] width 5 height 5
checkbox input "true"
click at [426, 24] on div "Save All" at bounding box center [424, 24] width 15 height 3
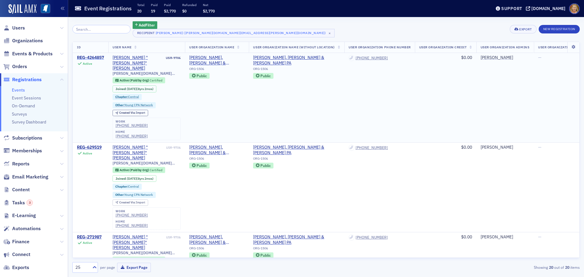
click at [94, 58] on div "REG-4264857" at bounding box center [90, 57] width 27 height 5
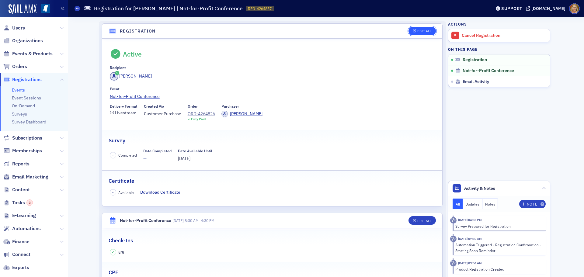
click at [423, 32] on div "Edit All" at bounding box center [424, 30] width 14 height 3
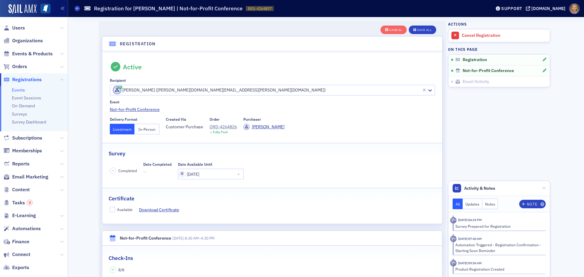
scroll to position [16, 0]
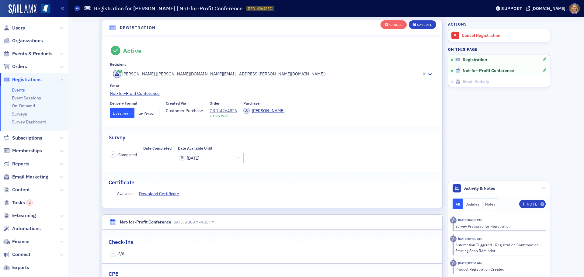
click at [112, 194] on input "Available" at bounding box center [112, 193] width 5 height 5
checkbox input "true"
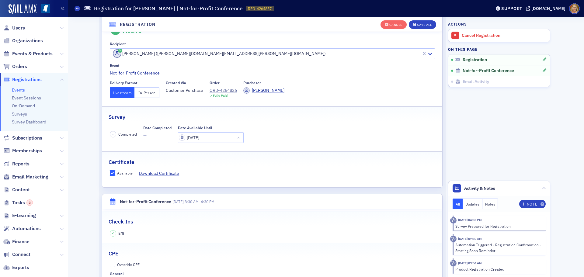
scroll to position [47, 0]
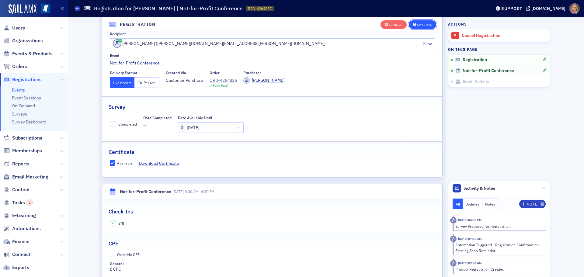
click at [421, 22] on button "Save All" at bounding box center [422, 24] width 27 height 9
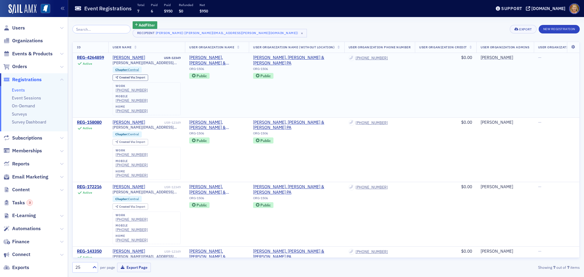
click at [82, 58] on div "REG-4264859" at bounding box center [90, 57] width 27 height 5
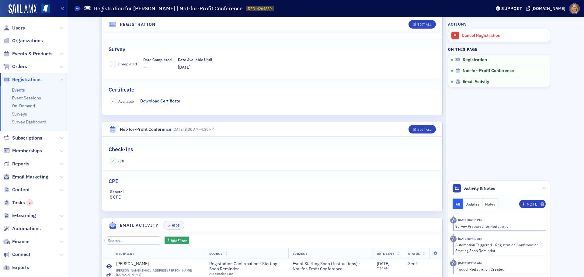
scroll to position [61, 0]
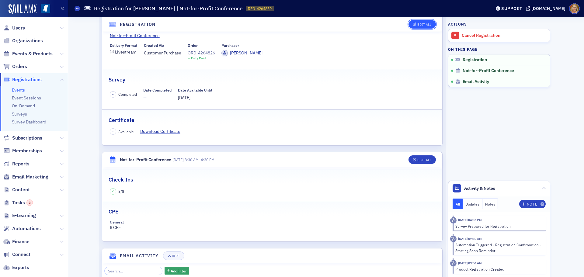
click at [425, 26] on div "Edit All" at bounding box center [424, 24] width 14 height 3
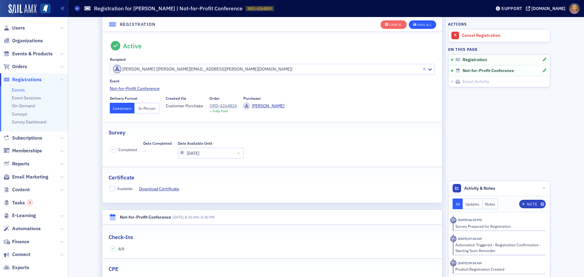
scroll to position [16, 0]
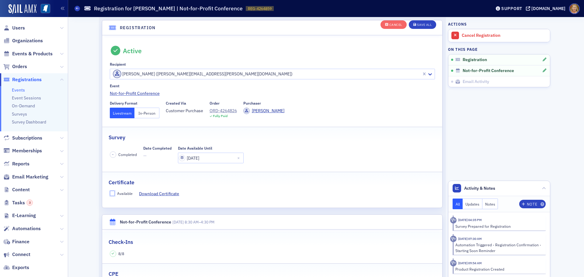
click at [110, 192] on input "Available" at bounding box center [112, 193] width 5 height 5
checkbox input "true"
click at [424, 24] on div "Save All" at bounding box center [424, 24] width 15 height 3
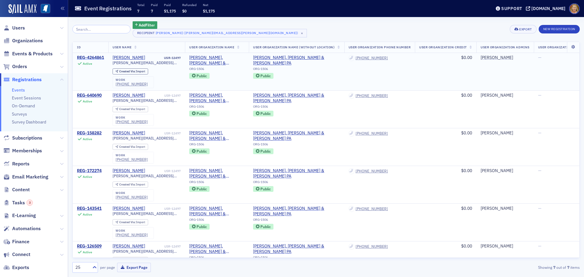
click at [101, 57] on div "REG-4264861" at bounding box center [90, 57] width 27 height 5
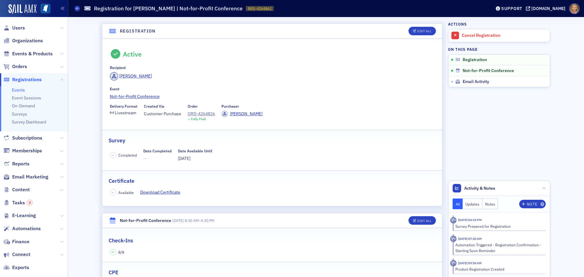
scroll to position [30, 0]
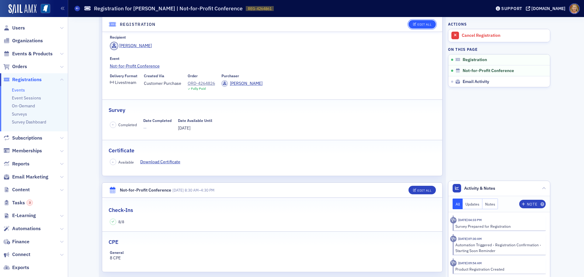
click at [420, 25] on div "Edit All" at bounding box center [424, 24] width 14 height 3
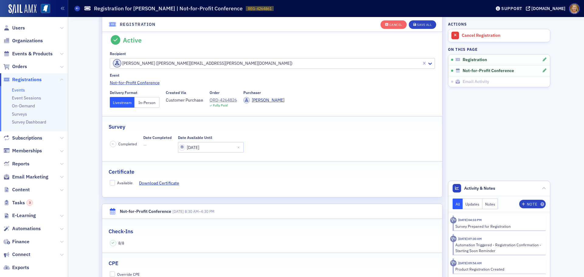
scroll to position [16, 0]
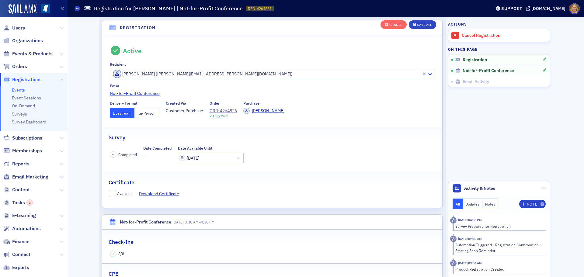
click at [111, 193] on input "Available" at bounding box center [112, 193] width 5 height 5
checkbox input "true"
click at [421, 25] on div "Save All" at bounding box center [424, 24] width 15 height 3
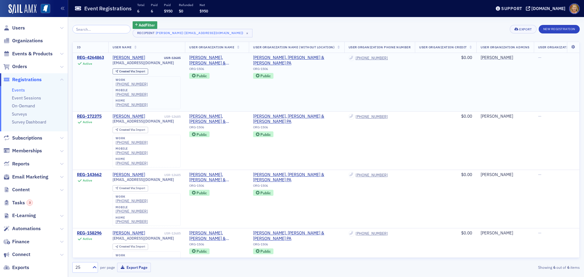
click at [102, 57] on div "REG-4264863" at bounding box center [90, 57] width 27 height 5
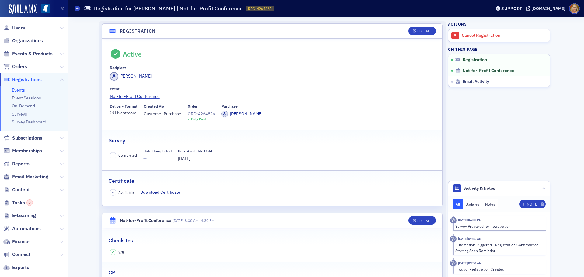
scroll to position [30, 0]
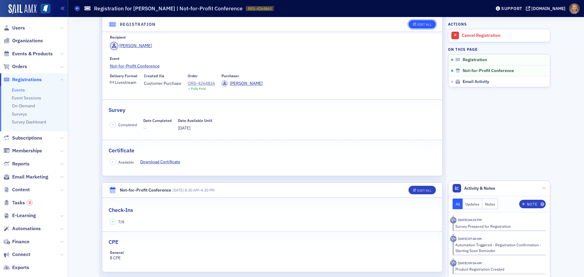
click at [423, 25] on div "Edit All" at bounding box center [424, 24] width 14 height 3
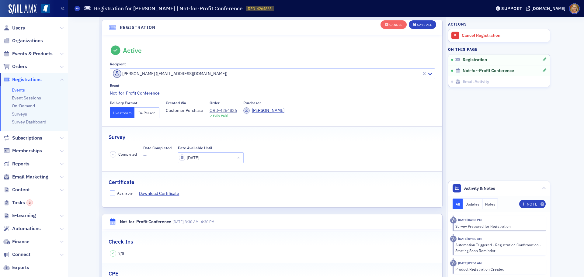
scroll to position [16, 0]
click at [111, 194] on input "Available" at bounding box center [112, 193] width 5 height 5
checkbox input "true"
click at [422, 23] on div "Save All" at bounding box center [424, 24] width 15 height 3
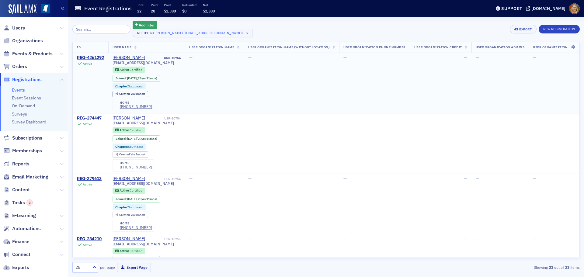
click at [102, 57] on div "REG-4261292" at bounding box center [90, 57] width 27 height 5
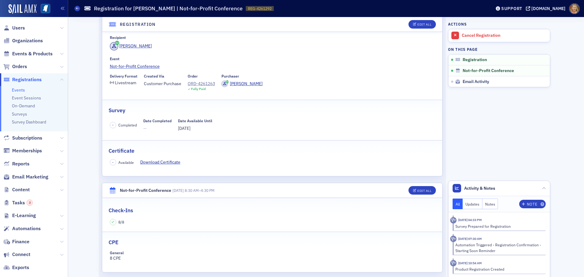
scroll to position [30, 0]
click at [418, 26] on div "Edit All" at bounding box center [424, 24] width 14 height 3
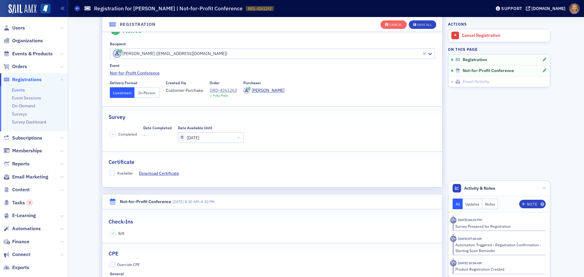
scroll to position [16, 0]
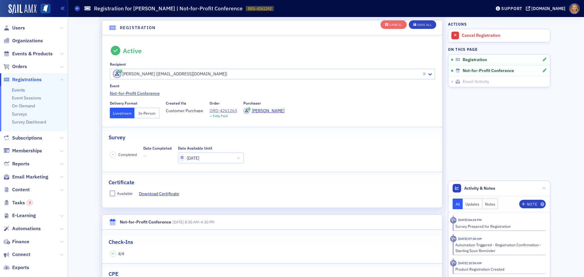
click at [110, 194] on input "Available" at bounding box center [112, 193] width 5 height 5
checkbox input "true"
click at [419, 24] on div "Save All" at bounding box center [424, 24] width 15 height 3
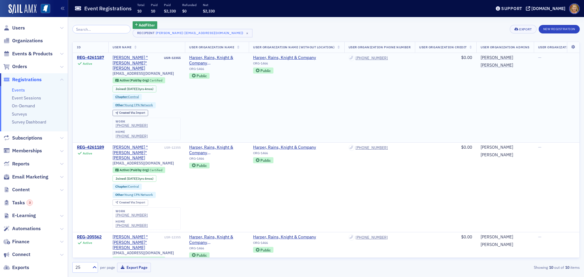
click at [98, 56] on div "REG-4261187" at bounding box center [90, 57] width 27 height 5
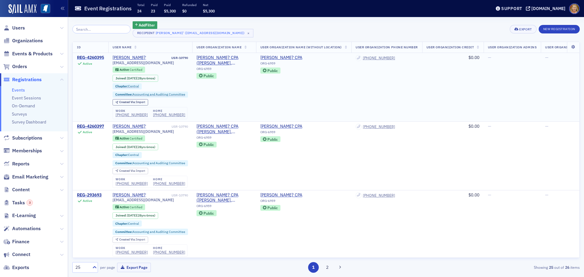
click at [88, 59] on div "REG-4260395" at bounding box center [90, 57] width 27 height 5
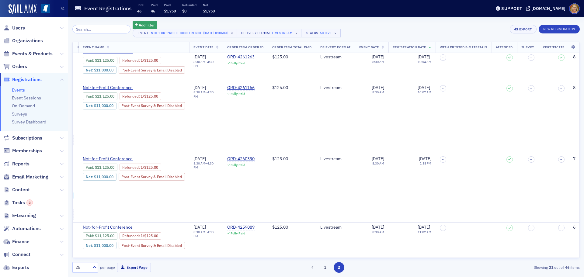
scroll to position [30, 5553]
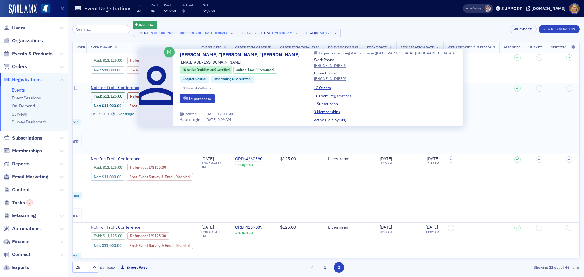
click at [82, 88] on div "Stephen "Cole" Maloney" at bounding box center [44, 90] width 75 height 11
click at [314, 95] on link "10 Event Registrations" at bounding box center [335, 95] width 42 height 5
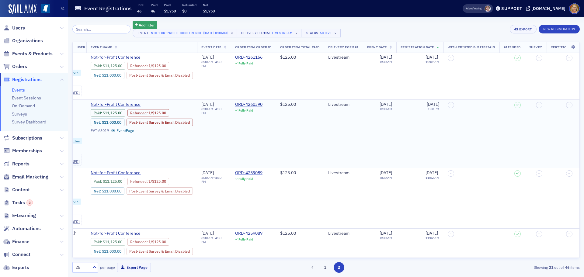
scroll to position [91, 5553]
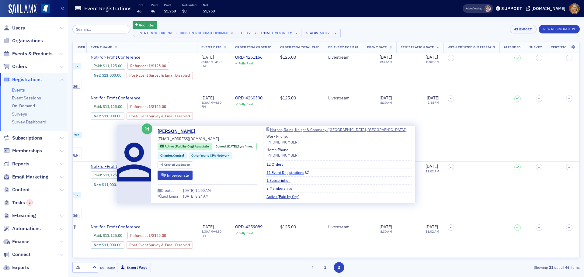
click at [281, 174] on link "11 Event Registrations" at bounding box center [287, 172] width 42 height 5
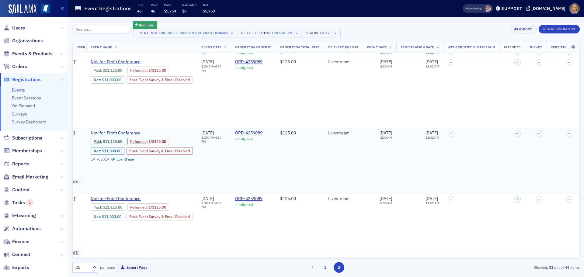
scroll to position [243, 5553]
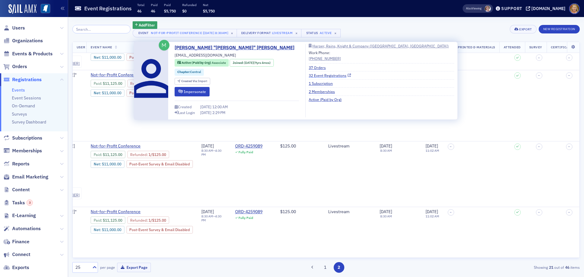
click at [309, 75] on link "32 Event Registrations" at bounding box center [330, 75] width 42 height 5
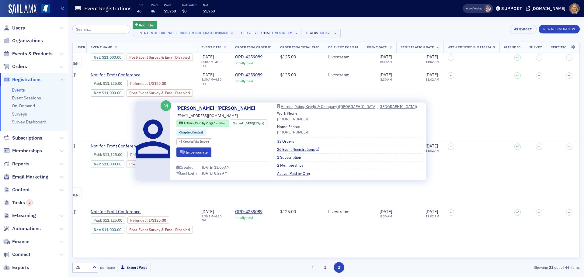
click at [303, 151] on link "26 Event Registrations" at bounding box center [298, 149] width 42 height 5
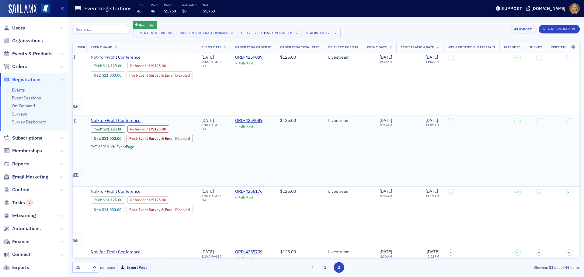
scroll to position [365, 5553]
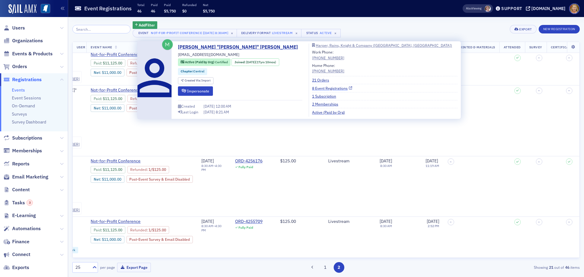
click at [312, 89] on link "8 Event Registrations" at bounding box center [332, 87] width 40 height 5
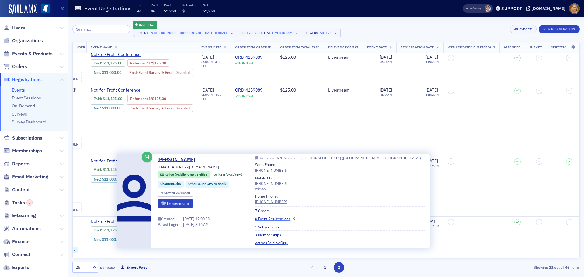
click at [275, 219] on link "6 Event Registrations" at bounding box center [275, 218] width 40 height 5
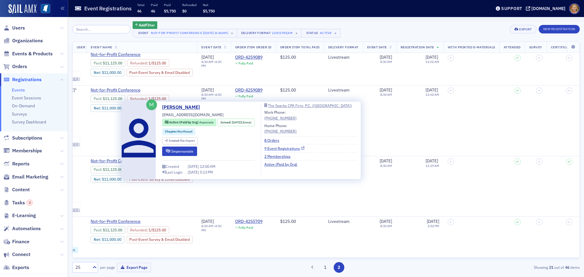
click at [281, 148] on link "9 Event Registrations" at bounding box center [284, 148] width 40 height 5
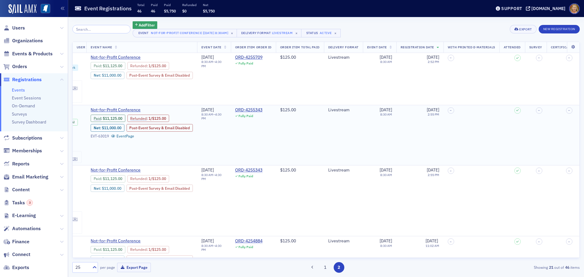
scroll to position [578, 5553]
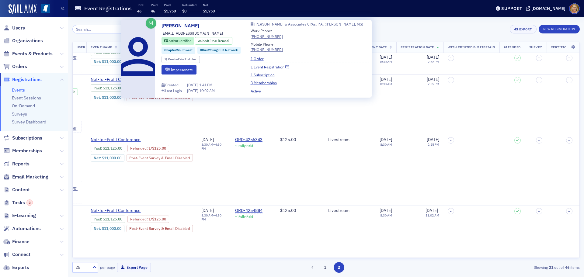
click at [259, 68] on link "1 Event Registration" at bounding box center [269, 66] width 38 height 5
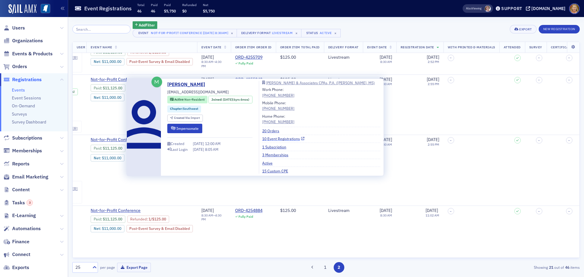
click at [280, 138] on link "10 Event Registrations" at bounding box center [283, 138] width 42 height 5
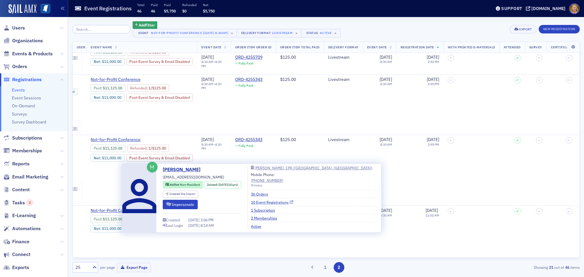
click at [271, 202] on link "10 Event Registrations" at bounding box center [272, 201] width 42 height 5
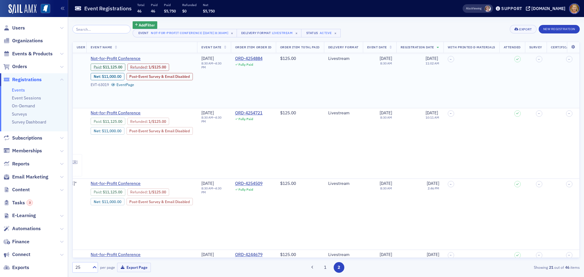
scroll to position [760, 5553]
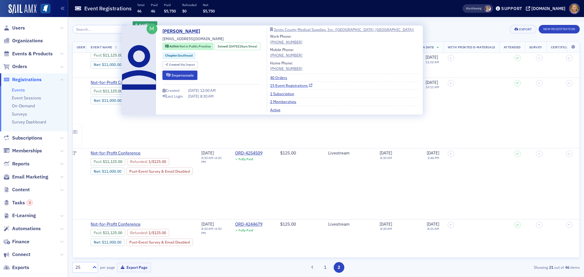
click at [299, 86] on link "15 Event Registrations" at bounding box center [291, 85] width 42 height 5
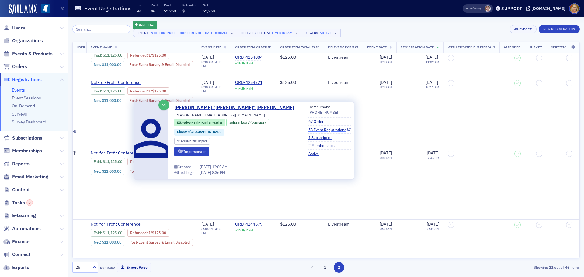
click at [308, 130] on link "58 Event Registrations" at bounding box center [329, 129] width 42 height 5
click at [308, 129] on link "58 Event Registrations" at bounding box center [329, 129] width 42 height 5
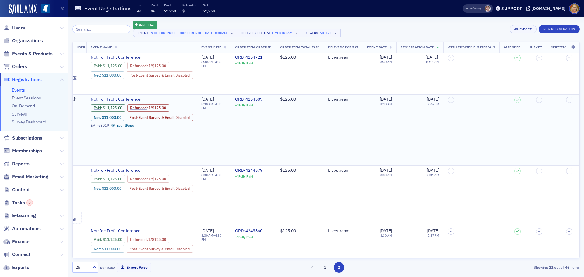
scroll to position [821, 5553]
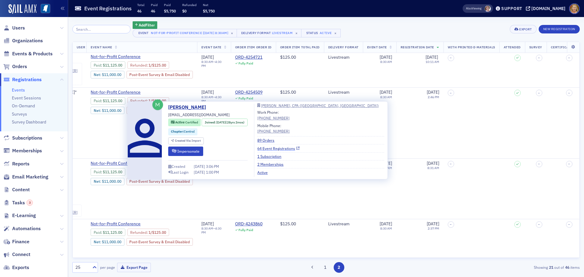
click at [271, 149] on link "64 Event Registrations" at bounding box center [278, 148] width 42 height 5
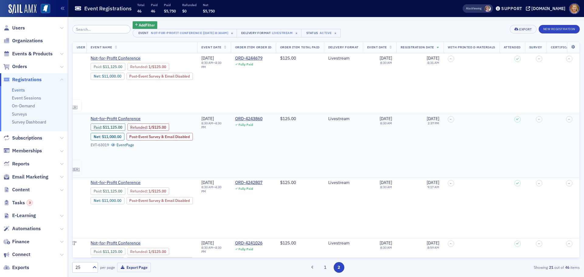
scroll to position [942, 5553]
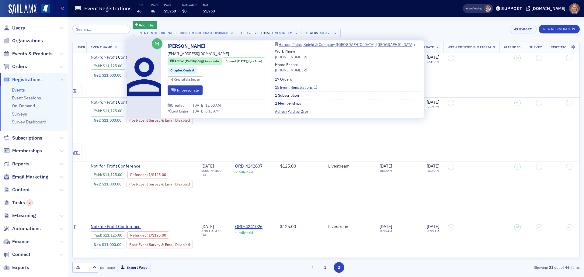
click at [295, 88] on link "15 Event Registrations" at bounding box center [296, 87] width 42 height 5
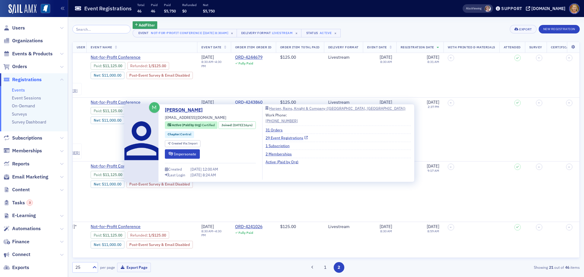
click at [278, 136] on link "29 Event Registrations" at bounding box center [286, 137] width 42 height 5
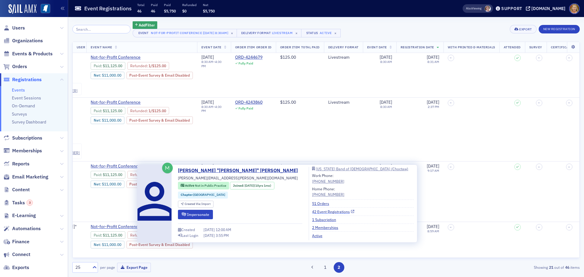
click at [312, 212] on link "42 Event Registrations" at bounding box center [333, 211] width 42 height 5
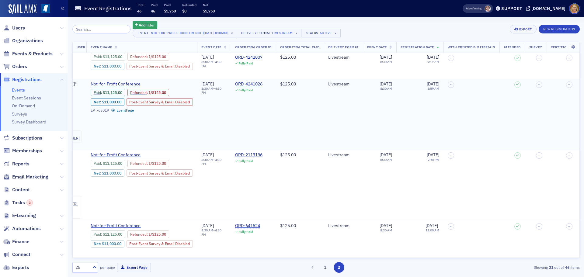
scroll to position [1094, 5553]
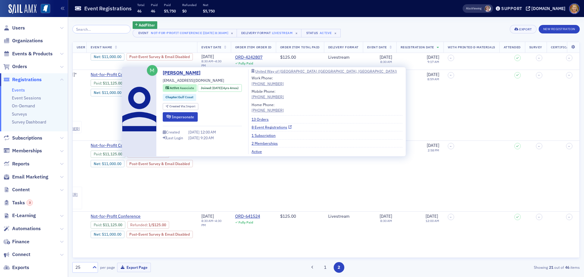
click at [264, 127] on link "8 Event Registrations" at bounding box center [271, 126] width 40 height 5
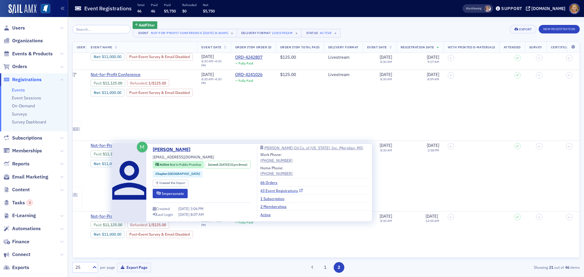
click at [274, 191] on link "43 Event Registrations" at bounding box center [281, 190] width 42 height 5
click at [274, 190] on link "43 Event Registrations" at bounding box center [281, 190] width 42 height 5
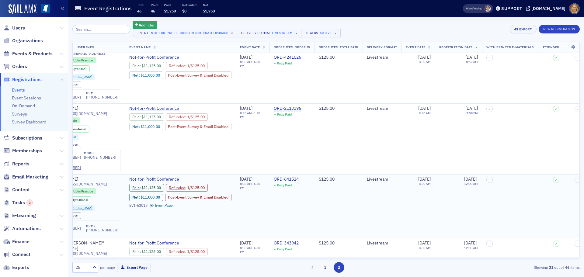
scroll to position [1137, 5515]
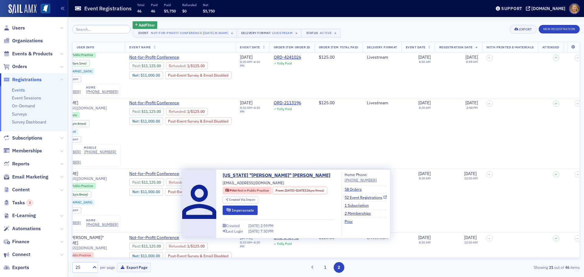
click at [360, 198] on link "52 Event Registrations" at bounding box center [365, 197] width 42 height 5
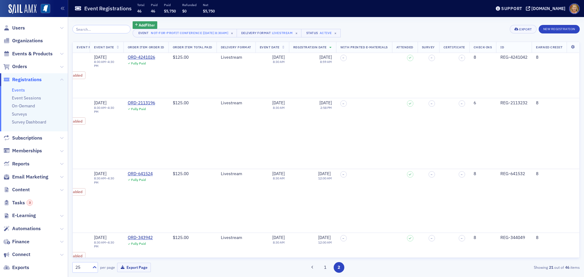
scroll to position [1137, 5759]
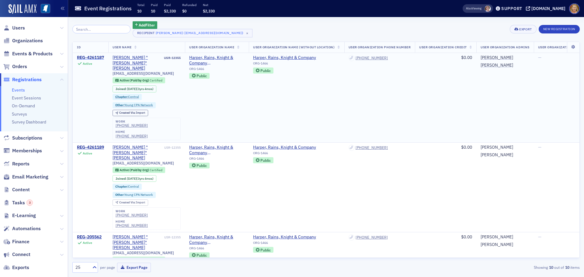
click at [98, 57] on div "REG-4261187" at bounding box center [90, 57] width 27 height 5
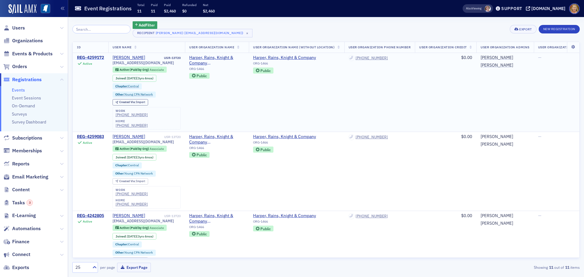
click at [98, 55] on div "REG-4259172" at bounding box center [90, 57] width 27 height 5
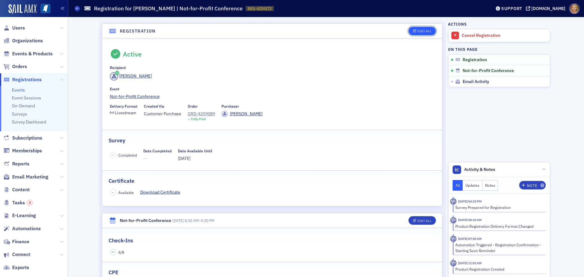
click at [416, 33] on button "Edit All" at bounding box center [421, 31] width 27 height 9
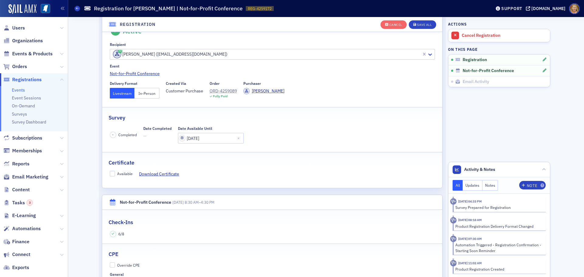
scroll to position [47, 0]
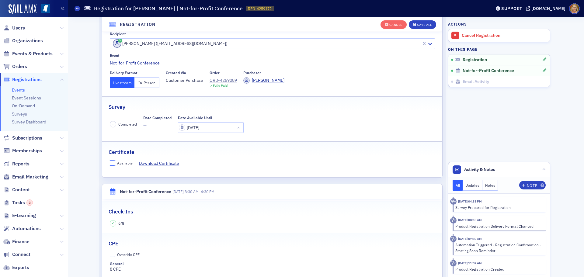
click at [111, 165] on input "Available" at bounding box center [112, 162] width 5 height 5
checkbox input "true"
click at [418, 24] on div "Save All" at bounding box center [424, 24] width 15 height 3
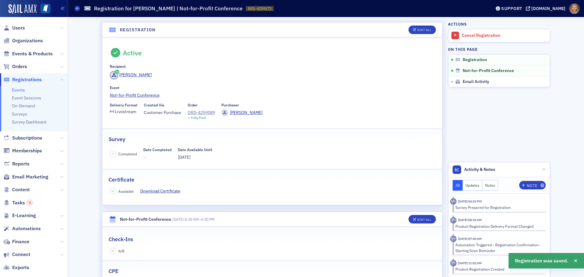
scroll to position [0, 0]
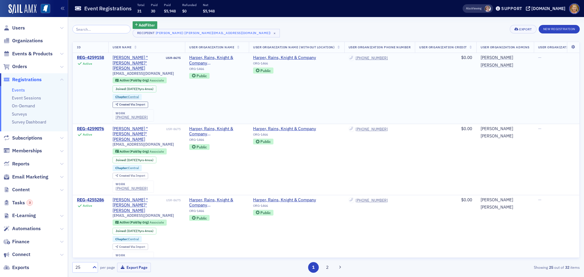
click at [95, 57] on div "REG-4259158" at bounding box center [90, 57] width 27 height 5
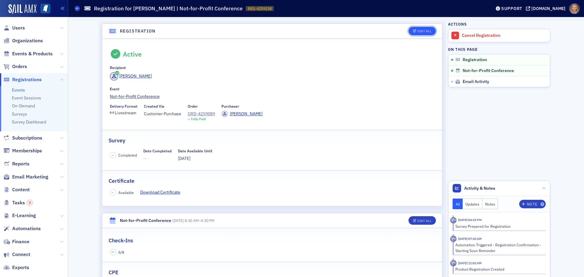
click at [413, 31] on icon "button" at bounding box center [415, 30] width 4 height 3
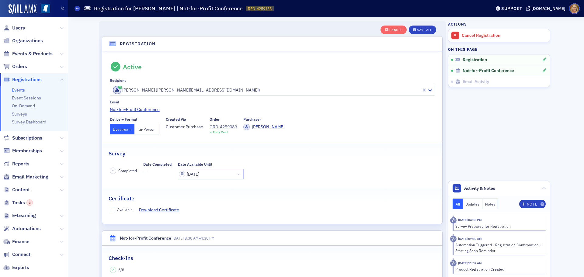
scroll to position [16, 0]
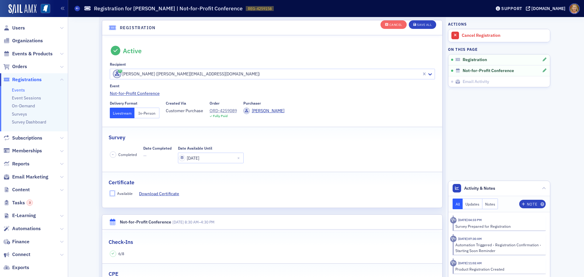
click at [112, 194] on input "Available" at bounding box center [112, 193] width 5 height 5
checkbox input "true"
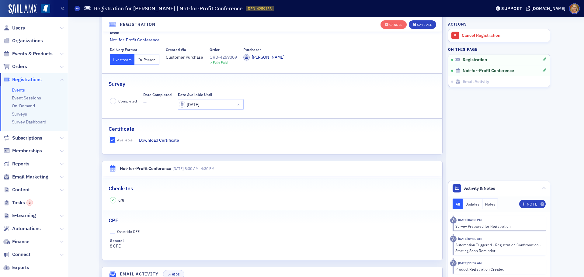
scroll to position [77, 0]
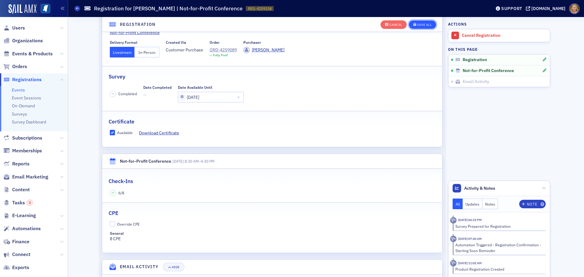
click at [417, 25] on div "Save All" at bounding box center [424, 24] width 15 height 3
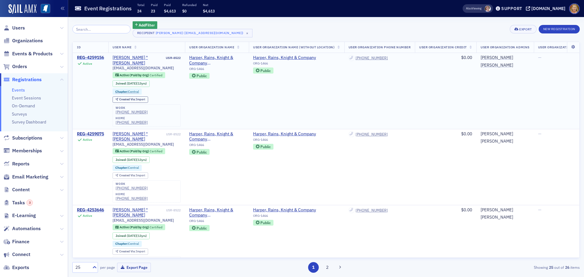
click at [98, 57] on div "REG-4259156" at bounding box center [90, 57] width 27 height 5
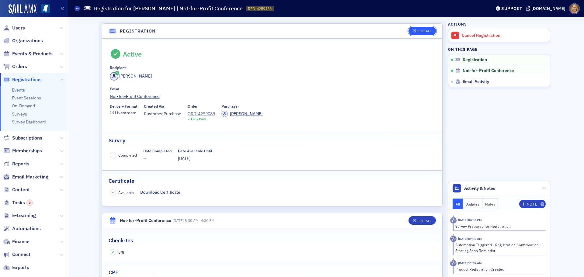
click at [413, 32] on icon "button" at bounding box center [415, 30] width 4 height 3
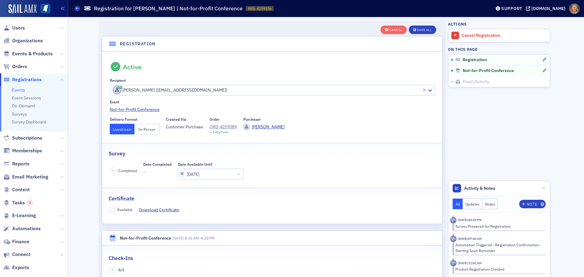
scroll to position [16, 0]
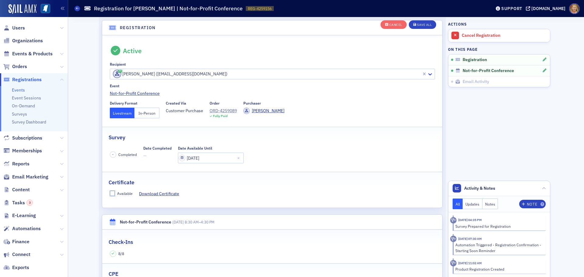
click at [111, 194] on input "Available" at bounding box center [112, 193] width 5 height 5
checkbox input "true"
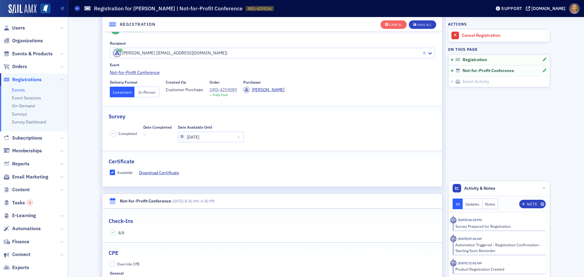
scroll to position [47, 0]
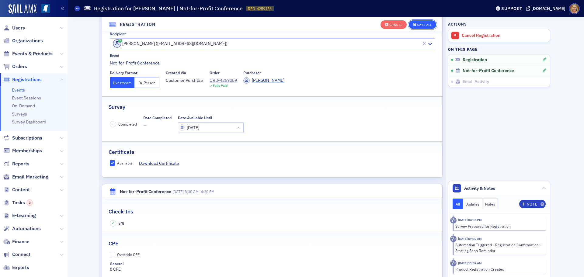
click at [420, 26] on div "Save All" at bounding box center [424, 24] width 15 height 3
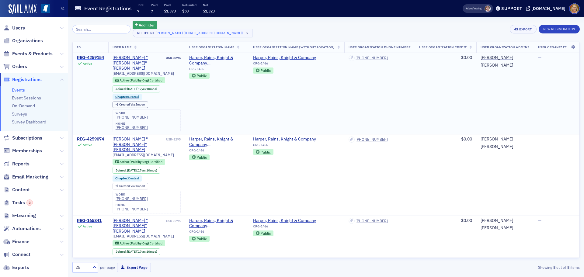
click at [100, 57] on div "REG-4259154" at bounding box center [90, 57] width 27 height 5
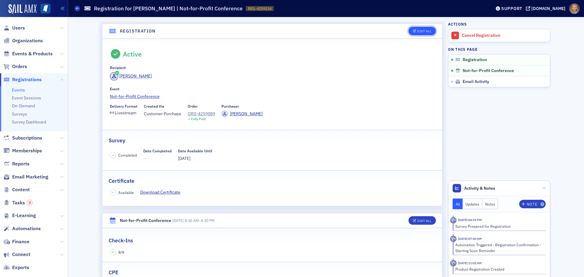
click at [413, 32] on icon "button" at bounding box center [415, 30] width 4 height 3
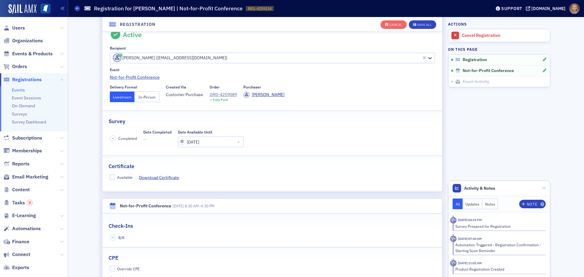
scroll to position [47, 0]
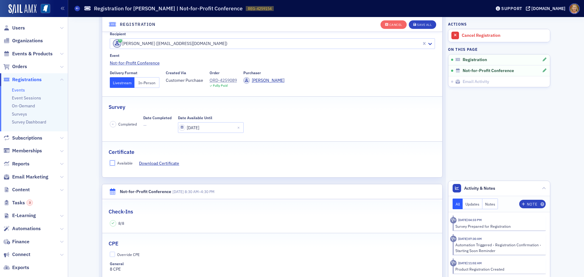
click at [111, 162] on input "Available" at bounding box center [112, 162] width 5 height 5
checkbox input "true"
click at [422, 23] on div "Save All" at bounding box center [424, 24] width 15 height 3
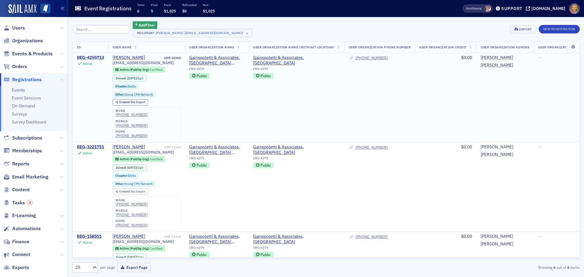
click at [98, 57] on div "REG-4255713" at bounding box center [90, 57] width 27 height 5
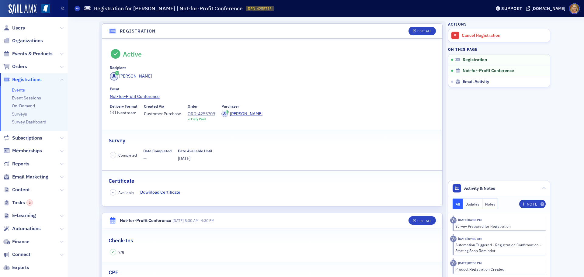
scroll to position [30, 0]
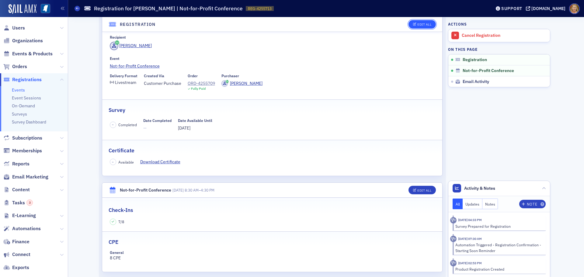
click at [420, 23] on div "Edit All" at bounding box center [424, 24] width 14 height 3
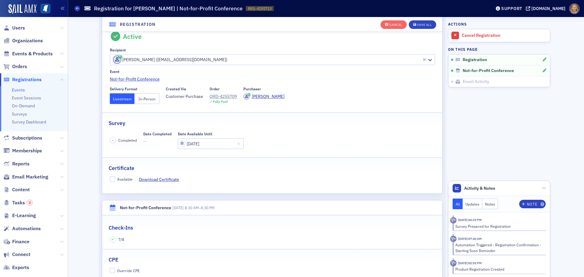
scroll to position [16, 0]
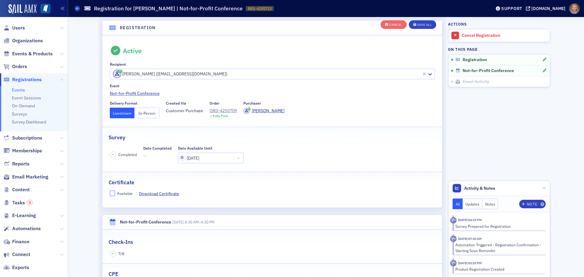
click at [110, 193] on input "Available" at bounding box center [112, 193] width 5 height 5
checkbox input "true"
click at [417, 23] on div "Save All" at bounding box center [424, 24] width 15 height 3
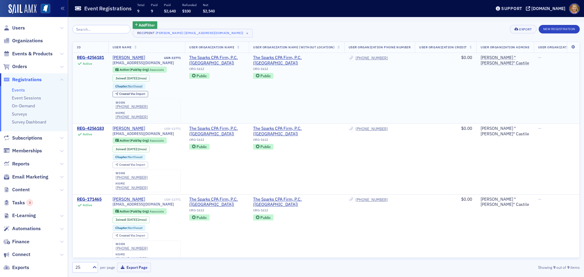
click at [101, 58] on div "REG-4256181" at bounding box center [90, 57] width 27 height 5
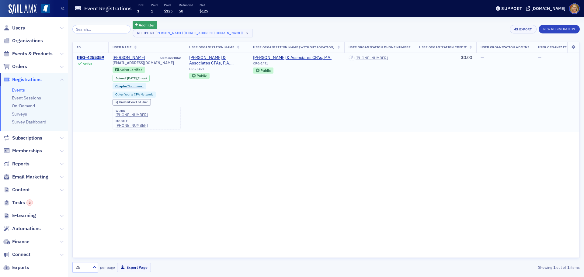
click at [99, 57] on div "REG-4255359" at bounding box center [90, 57] width 27 height 5
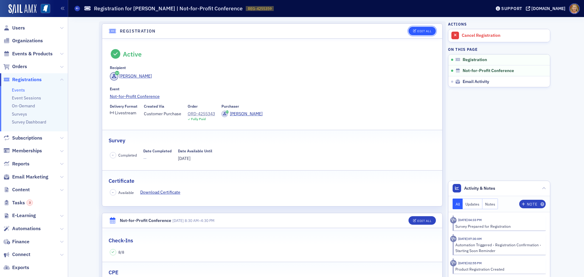
click at [417, 30] on div "Edit All" at bounding box center [424, 30] width 14 height 3
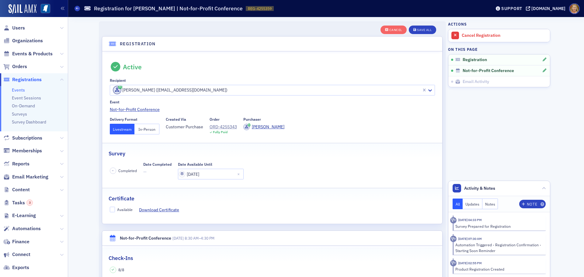
scroll to position [16, 0]
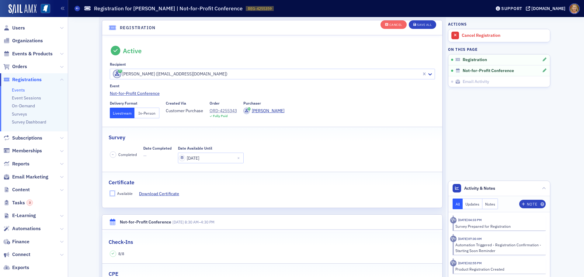
click at [110, 191] on input "Available" at bounding box center [112, 193] width 5 height 5
checkbox input "true"
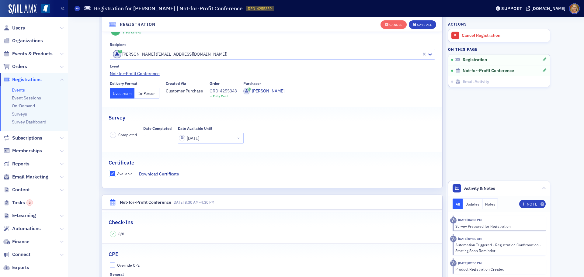
scroll to position [47, 0]
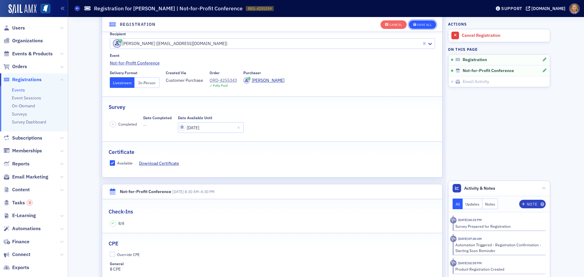
click at [417, 25] on div "Save All" at bounding box center [424, 24] width 15 height 3
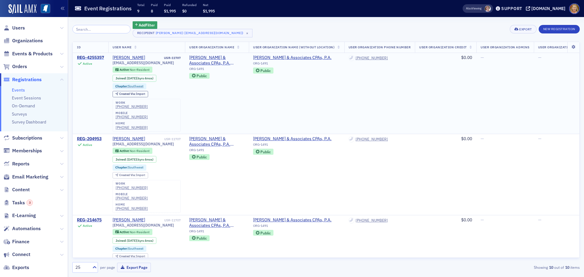
click at [98, 57] on div "REG-4255357" at bounding box center [90, 57] width 27 height 5
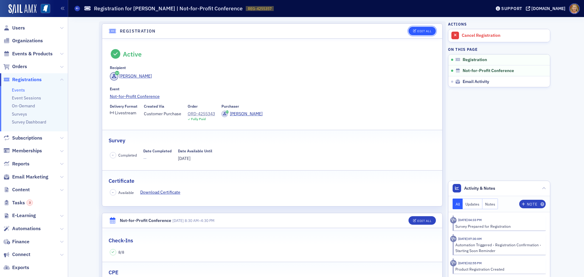
click at [418, 30] on div "Edit All" at bounding box center [424, 30] width 14 height 3
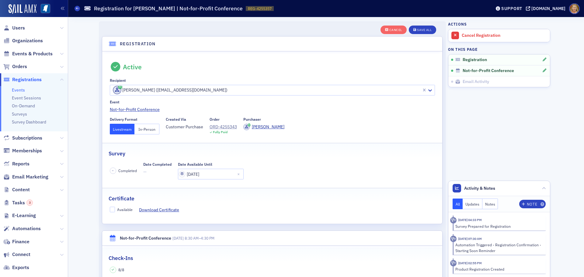
scroll to position [16, 0]
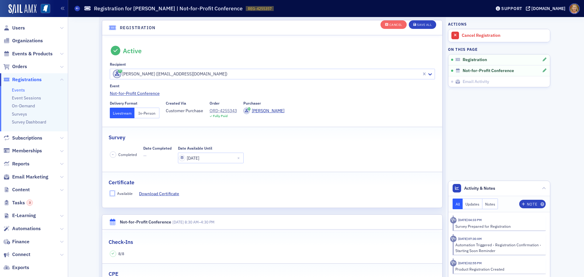
click at [112, 193] on input "Available" at bounding box center [112, 193] width 5 height 5
checkbox input "true"
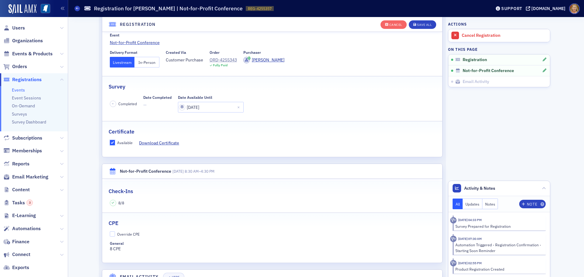
scroll to position [77, 0]
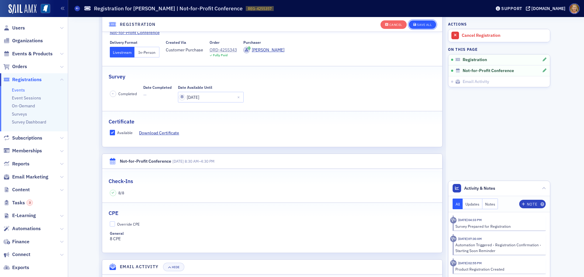
click at [419, 25] on div "Save All" at bounding box center [424, 24] width 15 height 3
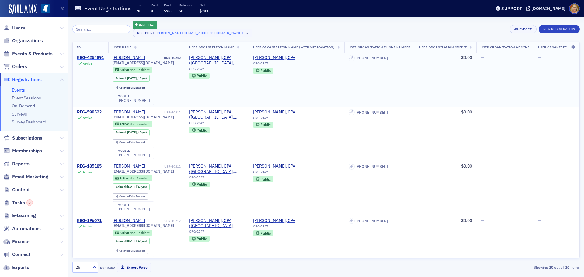
click at [89, 57] on div "REG-4254891" at bounding box center [90, 57] width 27 height 5
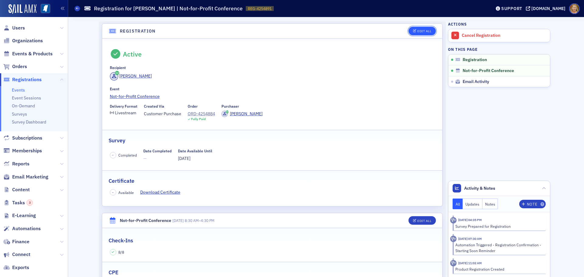
click at [413, 32] on icon "button" at bounding box center [415, 30] width 4 height 3
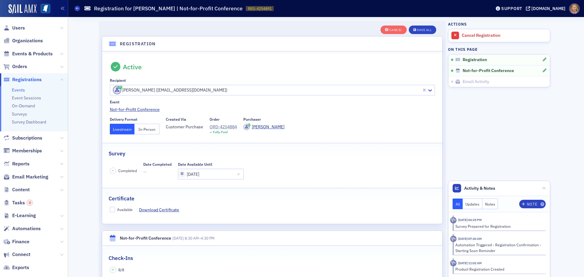
scroll to position [16, 0]
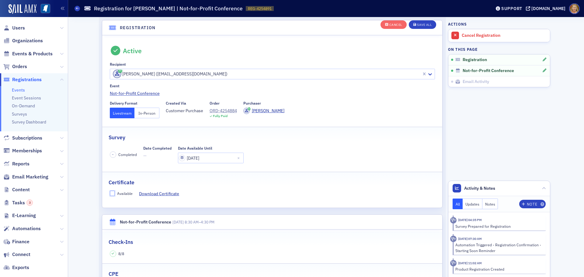
click at [110, 192] on input "Available" at bounding box center [112, 193] width 5 height 5
checkbox input "true"
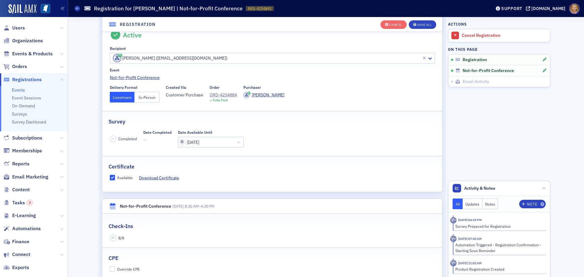
scroll to position [47, 0]
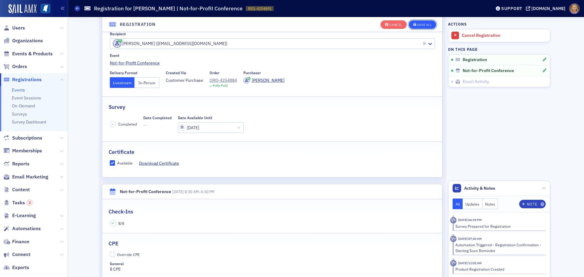
click at [417, 26] on div "Save All" at bounding box center [424, 24] width 15 height 3
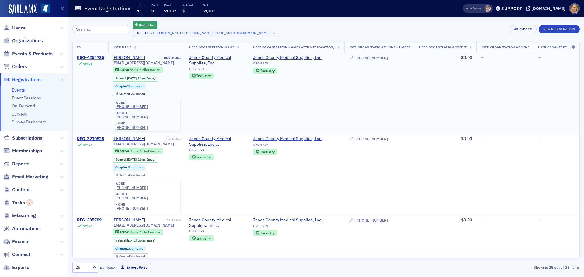
click at [102, 56] on div "REG-4254725" at bounding box center [90, 57] width 27 height 5
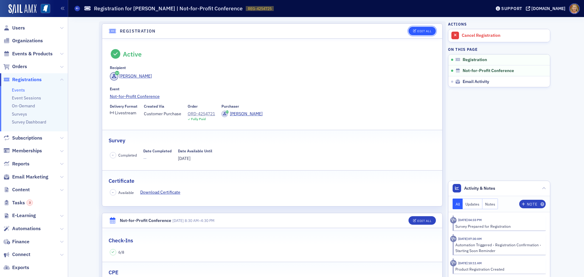
click at [419, 30] on div "Edit All" at bounding box center [424, 30] width 14 height 3
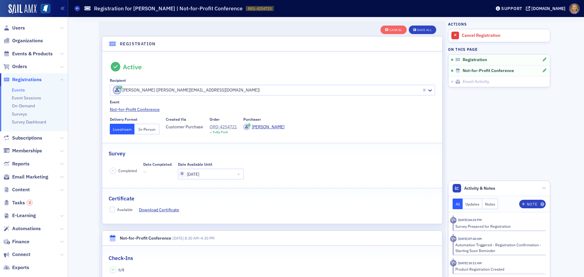
scroll to position [16, 0]
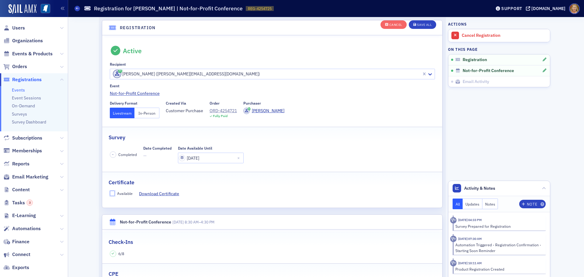
click at [110, 193] on input "Available" at bounding box center [112, 193] width 5 height 5
checkbox input "true"
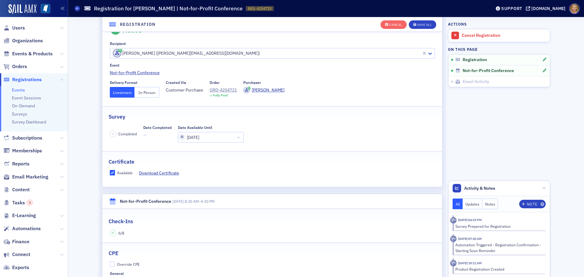
scroll to position [47, 0]
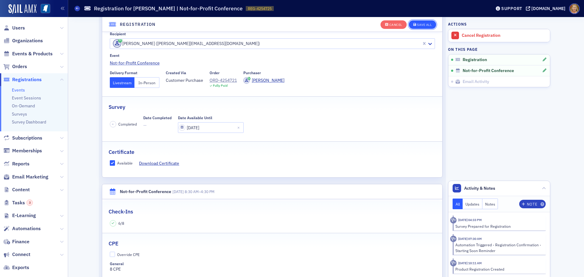
click at [419, 25] on div "Save All" at bounding box center [424, 24] width 15 height 3
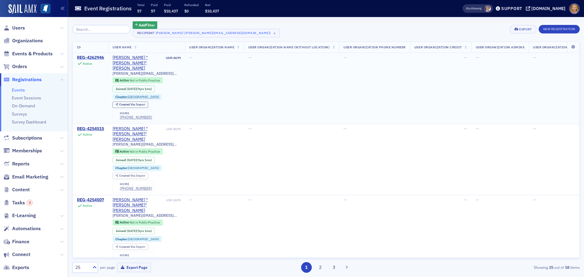
click at [99, 57] on div "REG-4262946" at bounding box center [90, 57] width 27 height 5
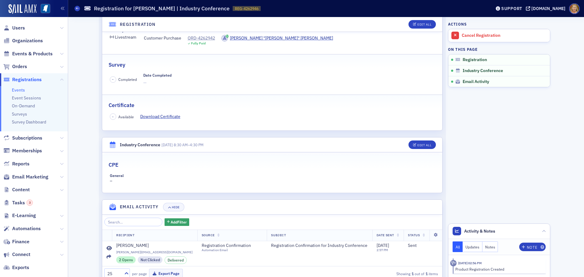
scroll to position [61, 0]
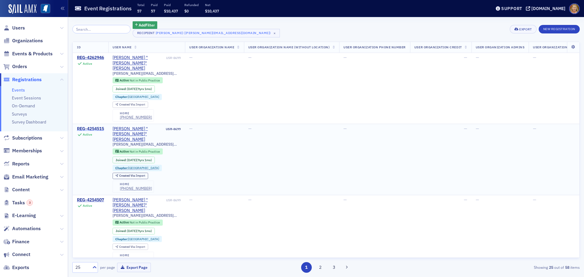
click at [100, 126] on div "REG-4254515" at bounding box center [90, 128] width 27 height 5
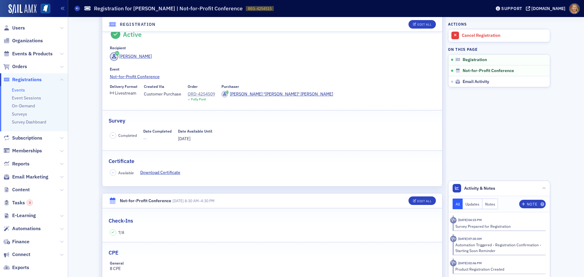
scroll to position [30, 0]
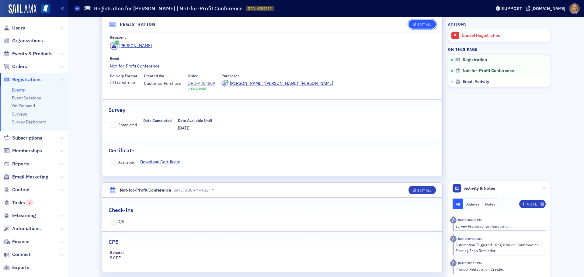
click at [417, 25] on div "Edit All" at bounding box center [424, 24] width 14 height 3
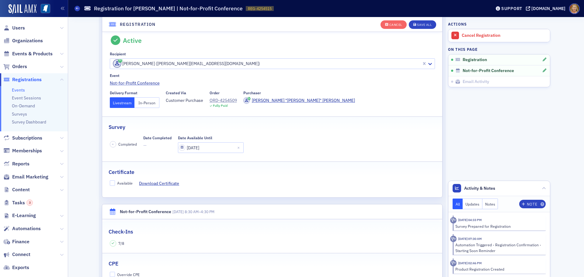
scroll to position [16, 0]
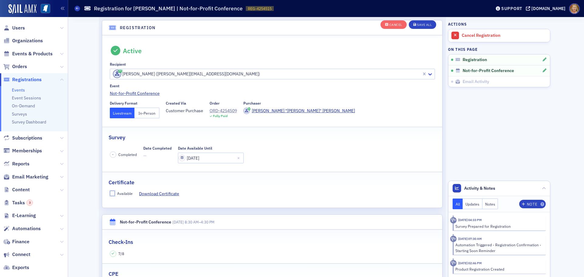
click at [111, 193] on input "Available" at bounding box center [112, 193] width 5 height 5
checkbox input "true"
click at [425, 26] on div "Save All" at bounding box center [424, 24] width 15 height 3
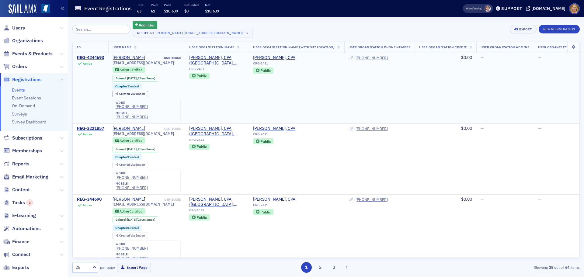
click at [91, 57] on div "REG-4244693" at bounding box center [90, 57] width 27 height 5
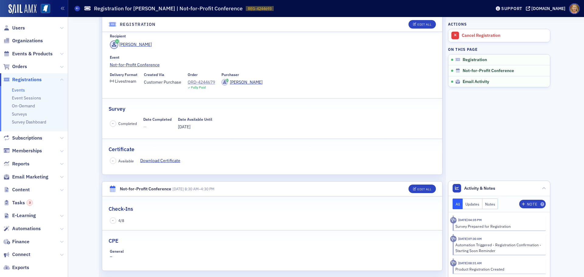
scroll to position [30, 0]
click at [417, 24] on div "Edit All" at bounding box center [424, 24] width 14 height 3
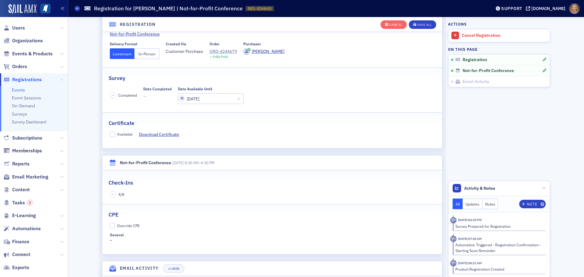
scroll to position [77, 0]
click at [110, 132] on input "Available" at bounding box center [112, 132] width 5 height 5
checkbox input "true"
click at [110, 223] on input "Override CPE" at bounding box center [112, 223] width 5 height 5
checkbox input "true"
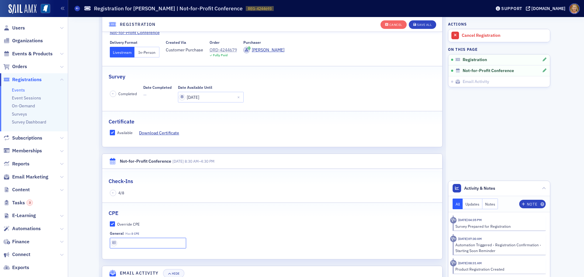
click at [117, 241] on input "text" at bounding box center [148, 243] width 77 height 11
type input "4 CPE"
click at [417, 26] on div "Save All" at bounding box center [424, 24] width 15 height 3
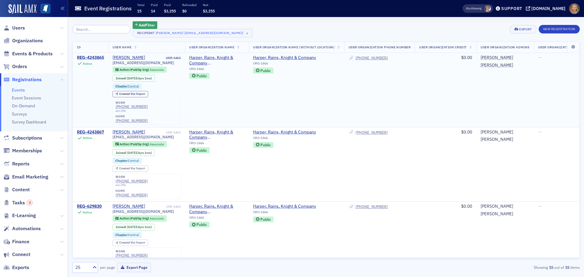
click at [98, 56] on div "REG-4243865" at bounding box center [90, 57] width 27 height 5
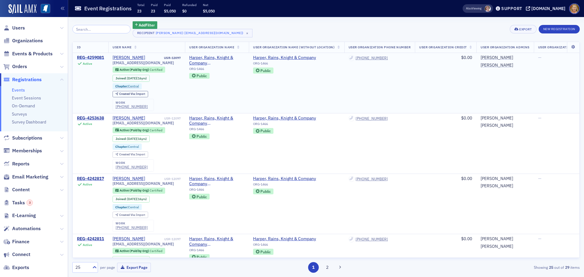
click at [100, 57] on div "REG-4259081" at bounding box center [90, 57] width 27 height 5
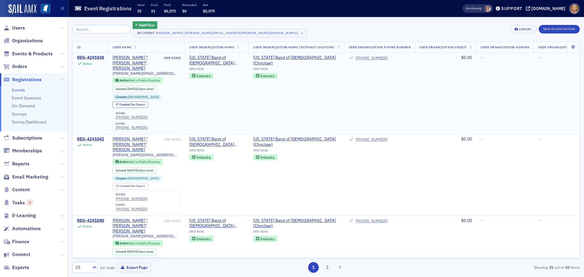
click at [100, 57] on div "REG-4241038" at bounding box center [90, 57] width 27 height 5
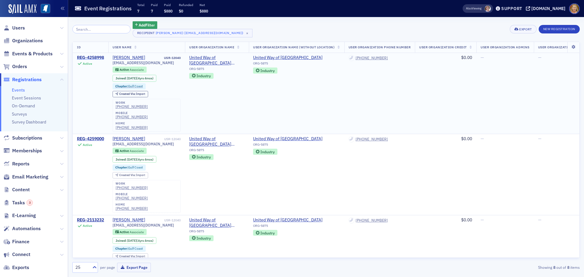
click at [98, 57] on div "REG-4258998" at bounding box center [90, 57] width 27 height 5
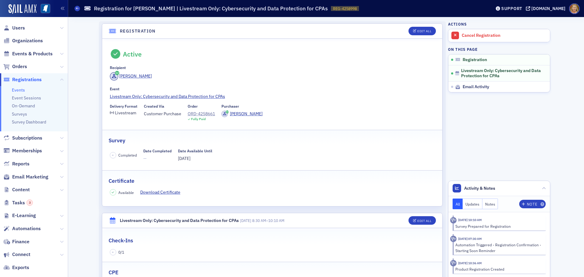
scroll to position [30, 0]
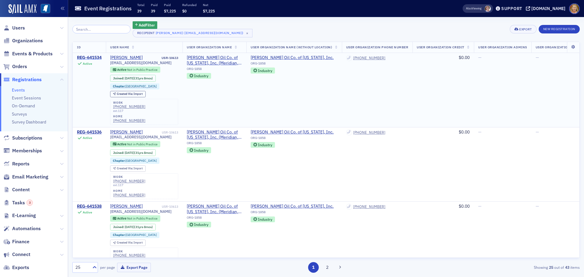
click at [95, 57] on div "REG-641534" at bounding box center [89, 57] width 25 height 5
click at [86, 130] on div "REG-641536" at bounding box center [89, 131] width 25 height 5
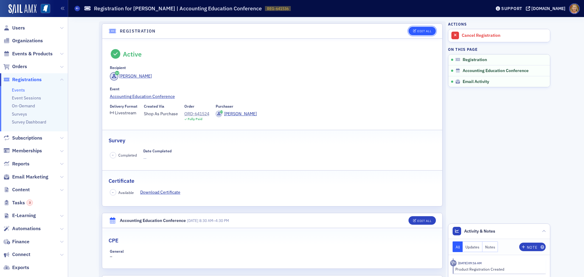
click at [414, 31] on span "Edit All" at bounding box center [422, 30] width 18 height 3
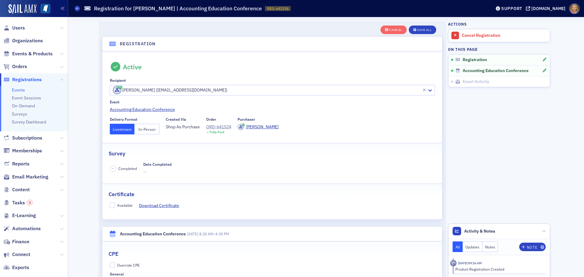
scroll to position [16, 0]
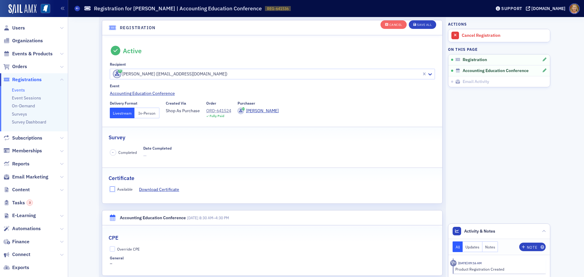
click at [112, 189] on input "Available" at bounding box center [112, 188] width 5 height 5
checkbox input "true"
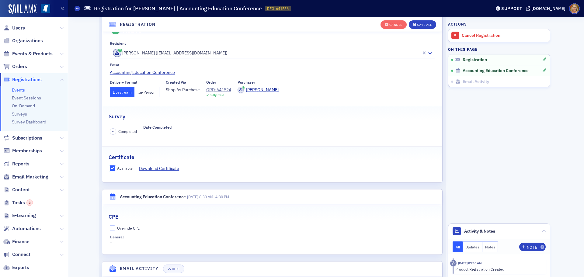
scroll to position [47, 0]
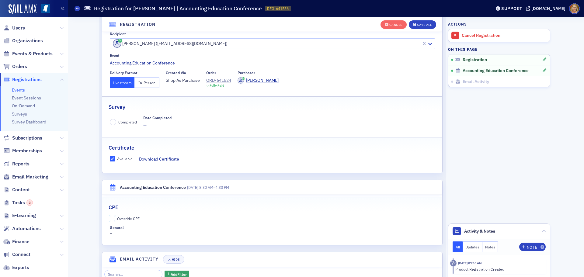
click at [111, 219] on input "Override CPE" at bounding box center [112, 218] width 5 height 5
checkbox input "true"
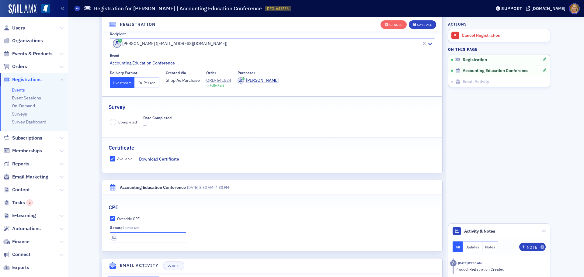
click at [120, 238] on input "text" at bounding box center [148, 237] width 77 height 11
type input "8 CPE"
click at [425, 26] on div "Save All" at bounding box center [424, 24] width 15 height 3
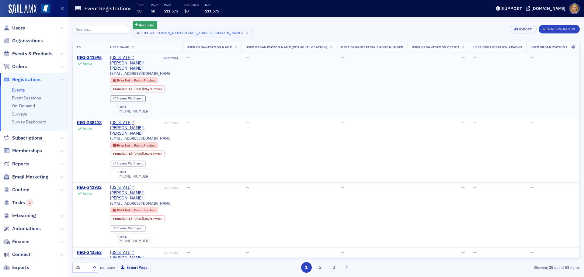
click at [90, 57] on div "REG-341596" at bounding box center [89, 57] width 25 height 5
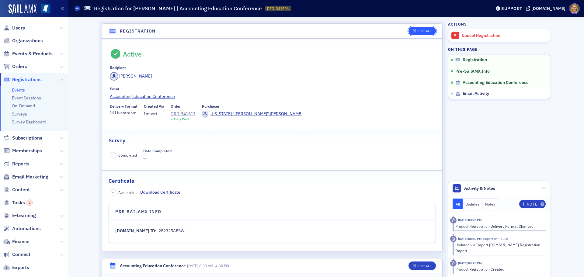
click at [419, 31] on div "Edit All" at bounding box center [424, 30] width 14 height 3
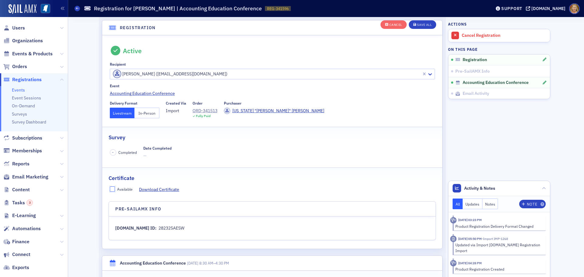
click at [110, 188] on input "Available" at bounding box center [112, 188] width 5 height 5
checkbox input "true"
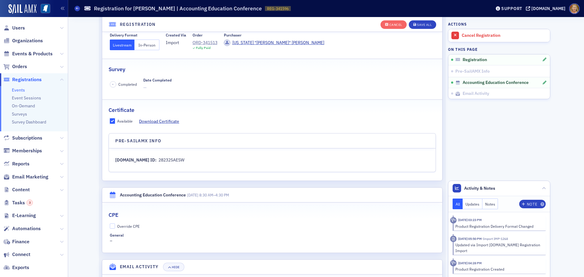
scroll to position [107, 0]
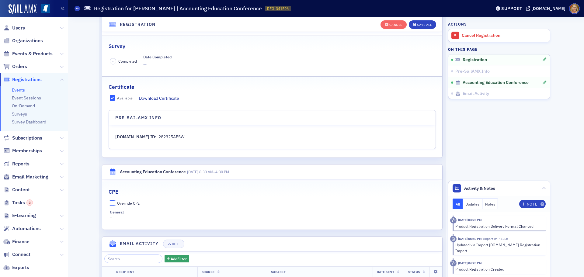
click at [111, 201] on input "Override CPE" at bounding box center [112, 202] width 5 height 5
checkbox input "true"
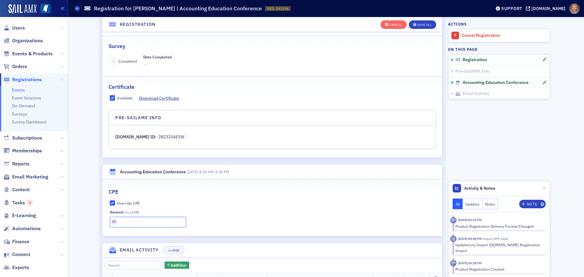
click at [119, 219] on input "text" at bounding box center [148, 222] width 77 height 11
type input "8 CPE"
click at [419, 26] on div "Save All" at bounding box center [424, 24] width 15 height 3
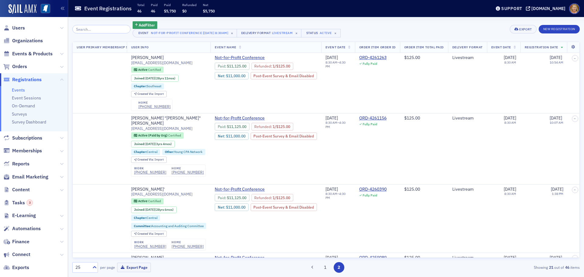
scroll to position [0, 5418]
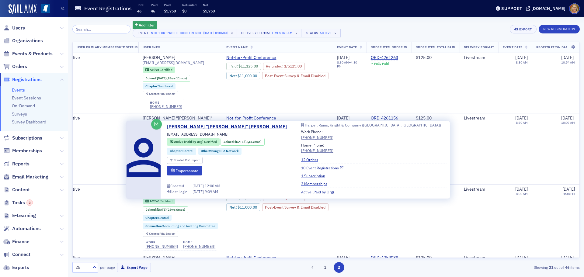
click at [301, 167] on link "10 Event Registrations" at bounding box center [322, 167] width 42 height 5
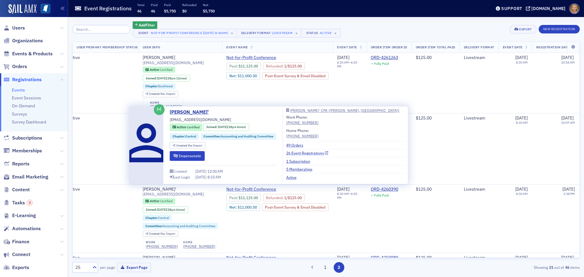
click at [298, 153] on link "26 Event Registrations" at bounding box center [307, 152] width 42 height 5
click at [297, 152] on link "26 Event Registrations" at bounding box center [307, 152] width 42 height 5
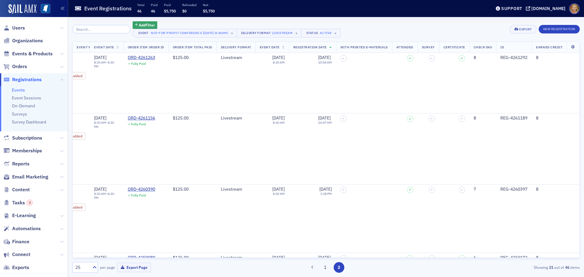
scroll to position [0, 5701]
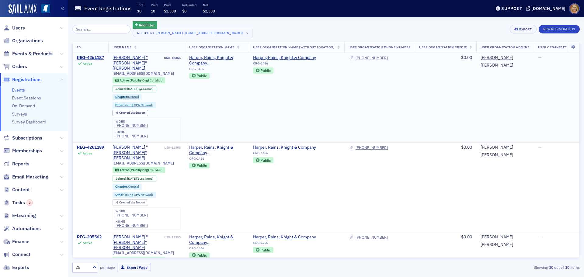
click at [95, 57] on div "REG-4261187" at bounding box center [90, 57] width 27 height 5
click at [94, 145] on div "REG-4261189" at bounding box center [90, 147] width 27 height 5
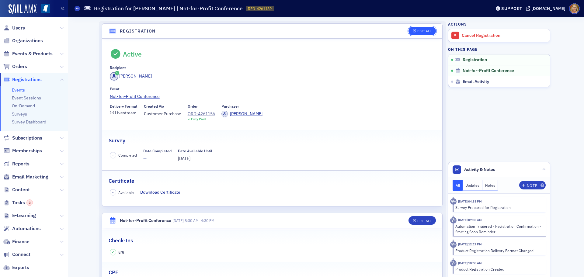
click at [414, 31] on span "Edit All" at bounding box center [422, 30] width 18 height 3
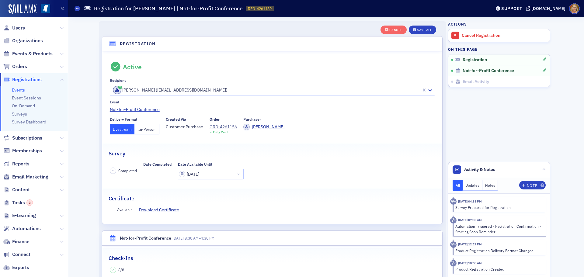
scroll to position [16, 0]
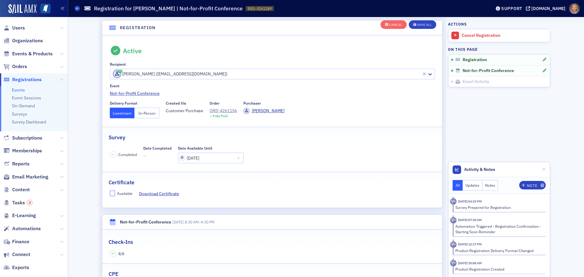
click at [112, 194] on input "Available" at bounding box center [112, 193] width 5 height 5
checkbox input "true"
click at [419, 27] on button "Save All" at bounding box center [422, 24] width 27 height 9
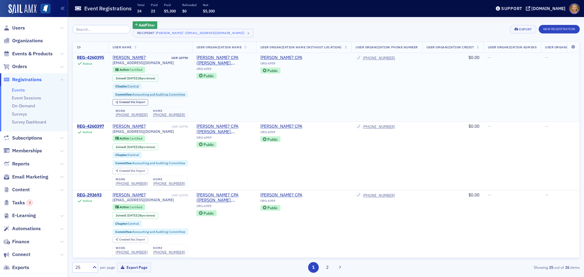
click at [97, 57] on div "REG-4260395" at bounding box center [90, 57] width 27 height 5
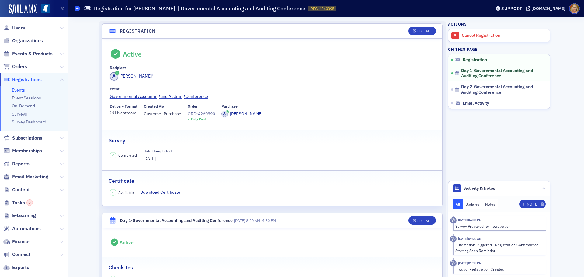
click at [77, 9] on icon at bounding box center [77, 8] width 2 height 3
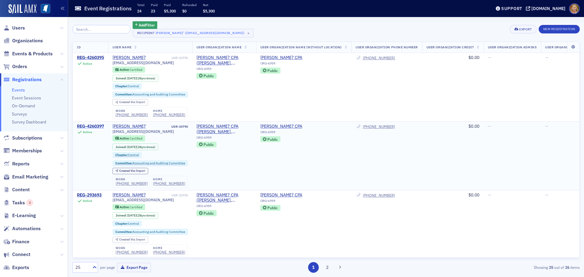
click at [93, 126] on div "REG-4260397" at bounding box center [90, 126] width 27 height 5
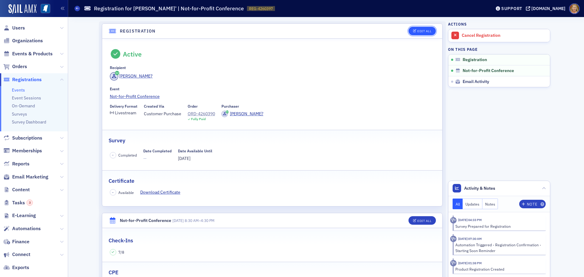
click at [413, 32] on icon "button" at bounding box center [415, 30] width 4 height 3
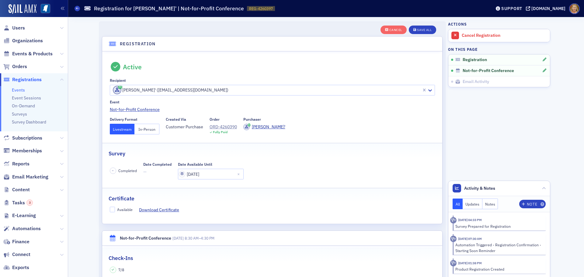
scroll to position [16, 0]
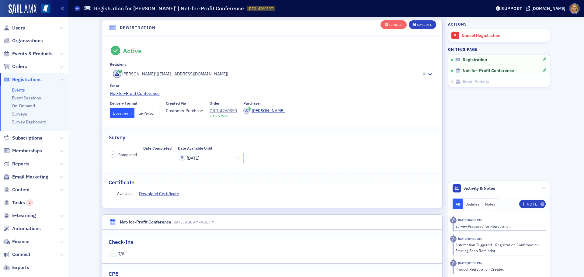
click at [112, 194] on input "Available" at bounding box center [112, 193] width 5 height 5
checkbox input "true"
click at [417, 24] on div "Save All" at bounding box center [424, 24] width 15 height 3
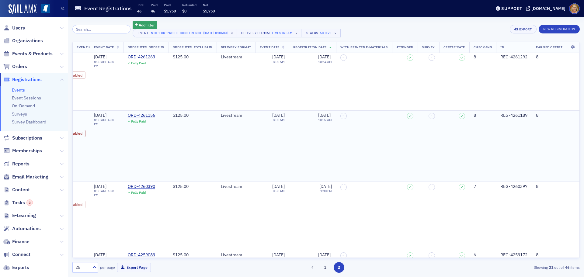
scroll to position [0, 5759]
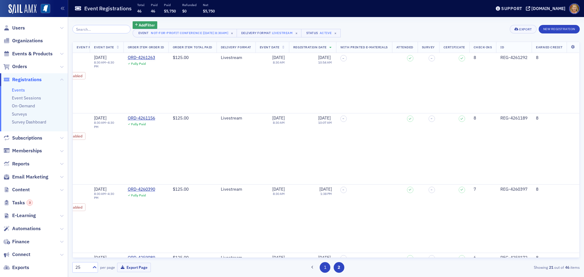
click at [326, 270] on button "1" at bounding box center [324, 267] width 11 height 11
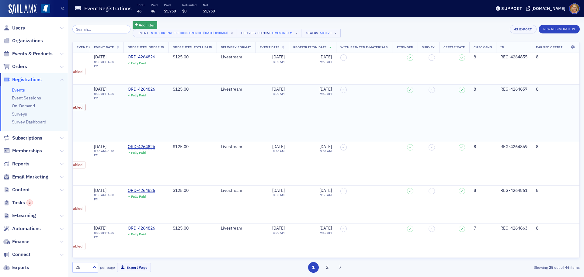
scroll to position [1088, 5759]
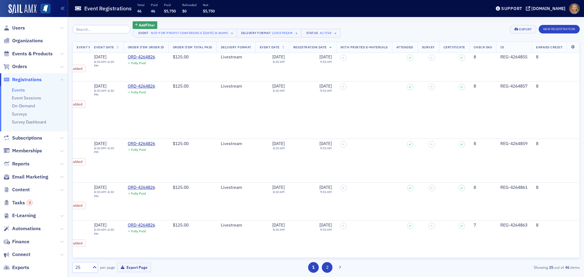
click at [330, 266] on button "2" at bounding box center [327, 267] width 11 height 11
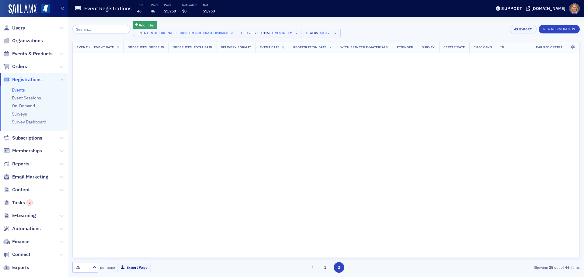
scroll to position [0, 5759]
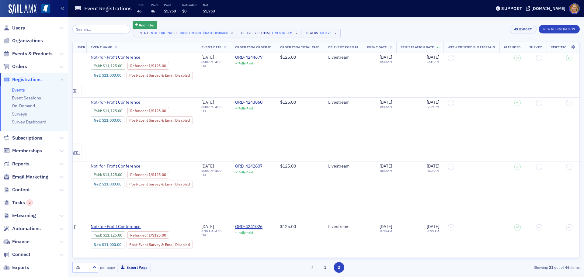
scroll to position [942, 5561]
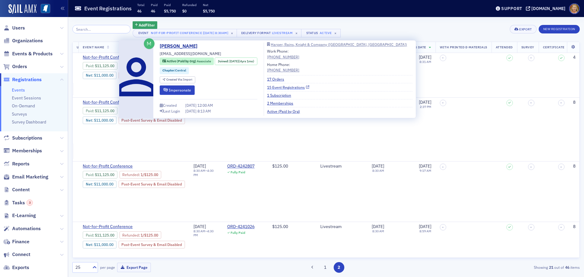
click at [291, 88] on link "15 Event Registrations" at bounding box center [288, 87] width 42 height 5
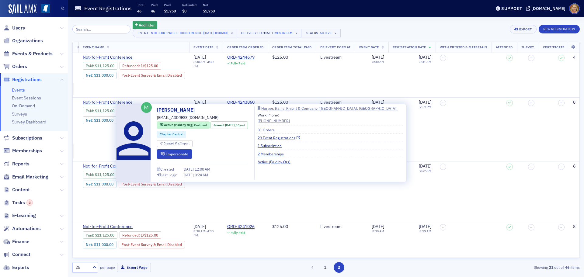
click at [280, 138] on link "29 Event Registrations" at bounding box center [278, 137] width 42 height 5
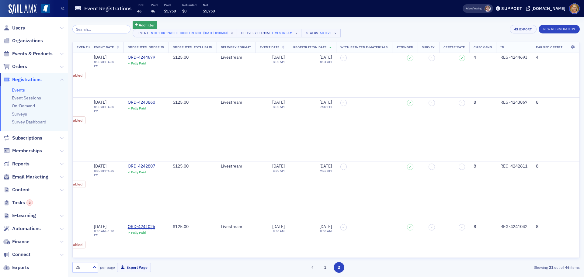
scroll to position [942, 5759]
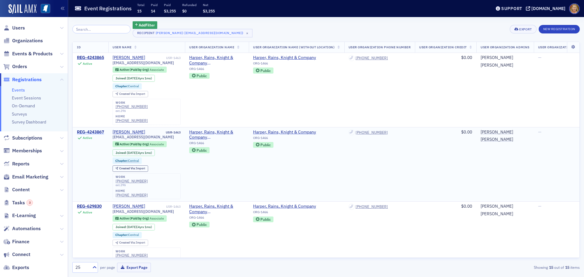
click at [99, 132] on div "REG-4243867" at bounding box center [90, 131] width 27 height 5
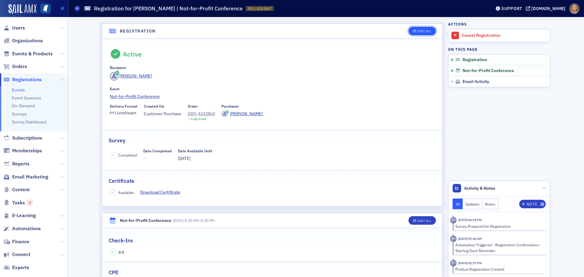
click at [425, 32] on div "Edit All" at bounding box center [424, 30] width 14 height 3
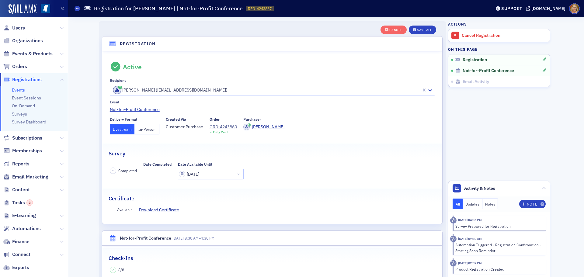
scroll to position [16, 0]
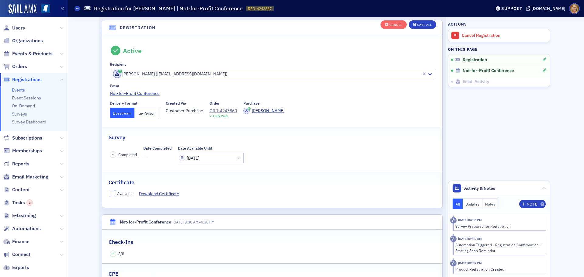
click at [111, 193] on input "Available" at bounding box center [112, 193] width 5 height 5
checkbox input "true"
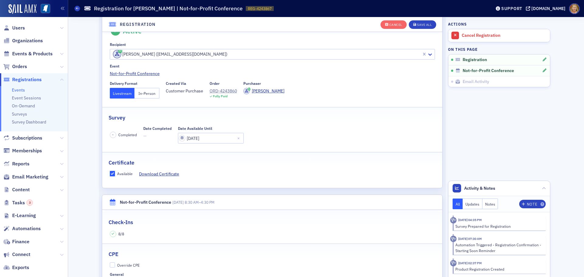
scroll to position [47, 0]
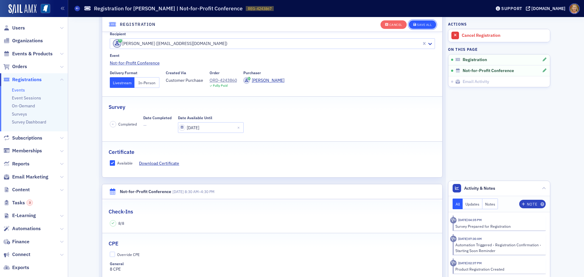
click at [416, 22] on button "Save All" at bounding box center [422, 24] width 27 height 9
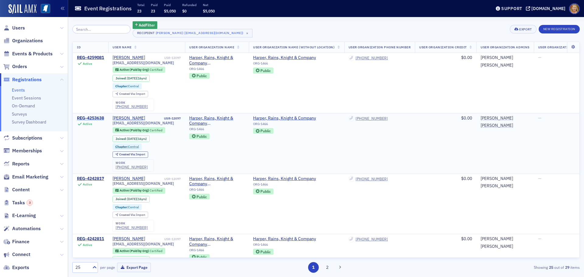
click at [93, 117] on div "REG-4253638" at bounding box center [90, 118] width 27 height 5
click at [88, 56] on div "REG-4259081" at bounding box center [90, 57] width 27 height 5
click at [94, 178] on div "REG-4242817" at bounding box center [90, 178] width 27 height 5
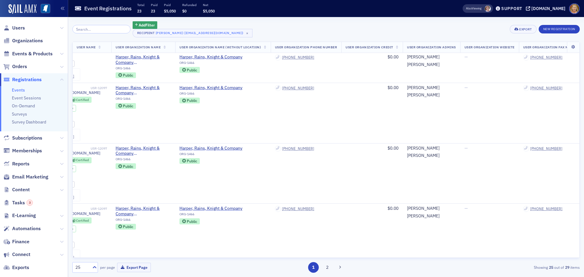
scroll to position [30, 0]
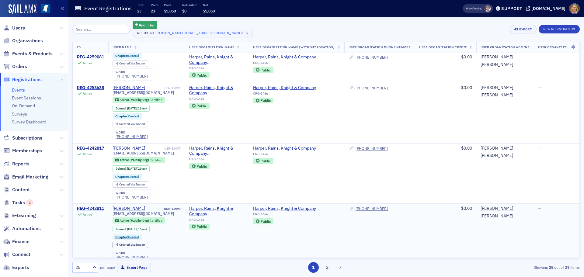
click at [93, 208] on div "REG-4242811" at bounding box center [90, 208] width 27 height 5
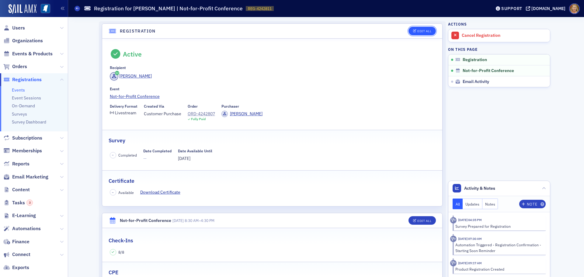
click at [417, 32] on div "Edit All" at bounding box center [424, 30] width 14 height 3
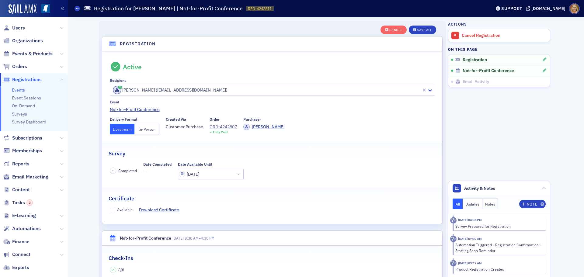
scroll to position [16, 0]
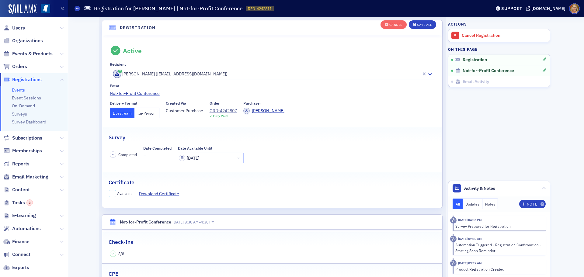
click at [112, 195] on input "Available" at bounding box center [112, 193] width 5 height 5
checkbox input "true"
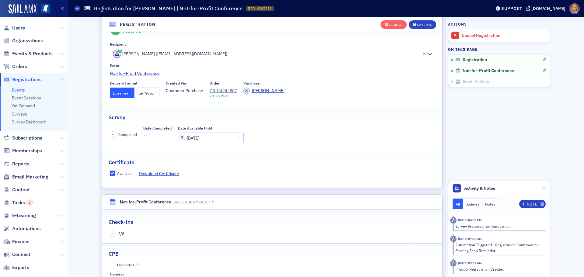
scroll to position [47, 0]
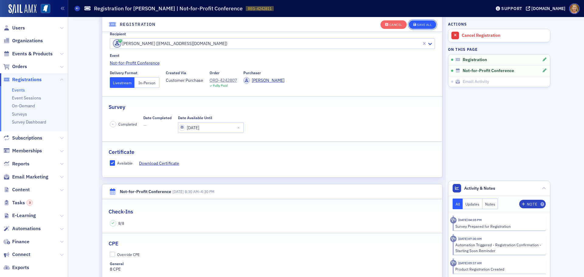
click at [424, 24] on div "Save All" at bounding box center [424, 24] width 15 height 3
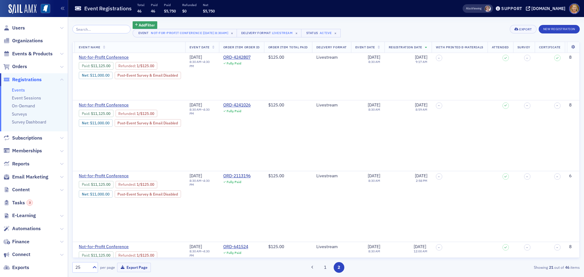
scroll to position [1064, 5573]
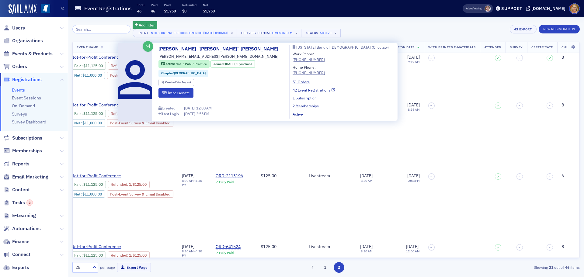
click at [292, 90] on link "42 Event Registrations" at bounding box center [313, 89] width 42 height 5
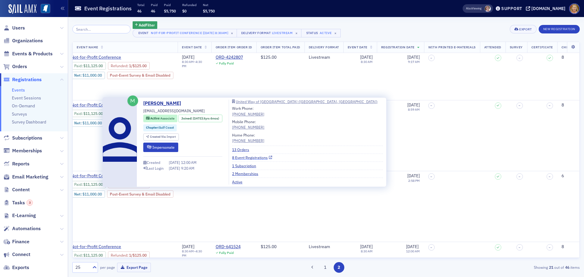
click at [258, 159] on link "8 Event Registrations" at bounding box center [252, 157] width 40 height 5
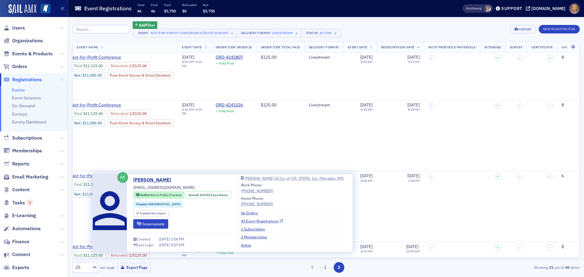
click at [251, 220] on link "43 Event Registrations" at bounding box center [262, 220] width 42 height 5
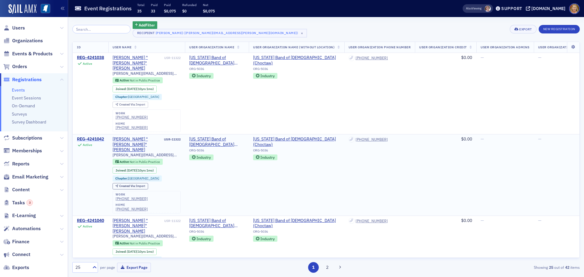
click at [99, 136] on div "REG-4241042" at bounding box center [90, 138] width 27 height 5
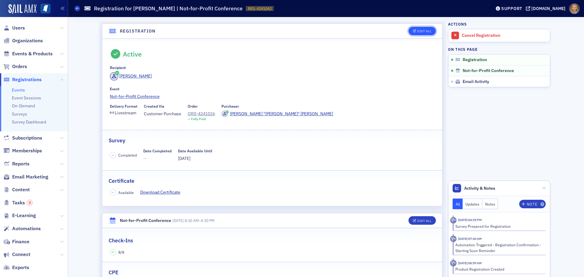
click at [419, 31] on div "Edit All" at bounding box center [424, 30] width 14 height 3
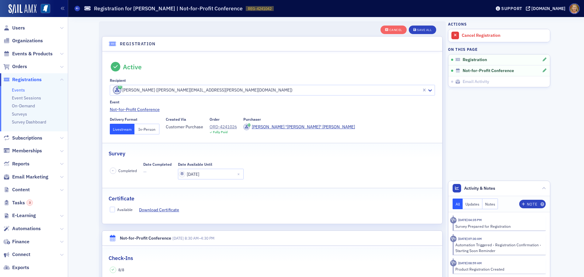
scroll to position [16, 0]
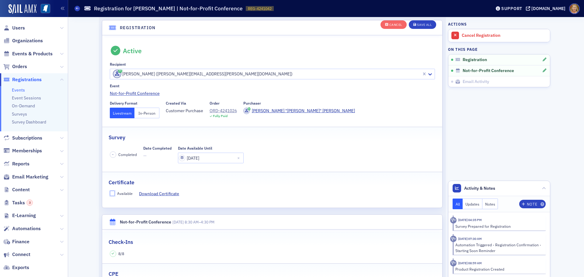
click at [111, 193] on input "Available" at bounding box center [112, 193] width 5 height 5
checkbox input "true"
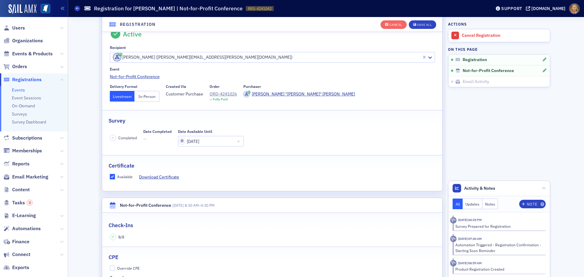
scroll to position [47, 0]
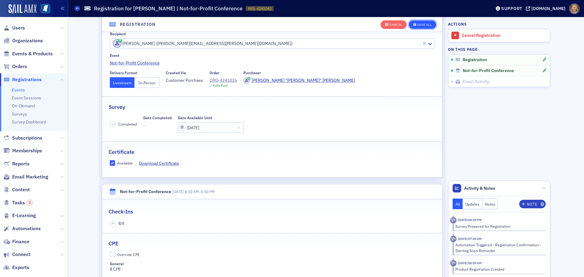
click at [420, 25] on div "Save All" at bounding box center [424, 24] width 15 height 3
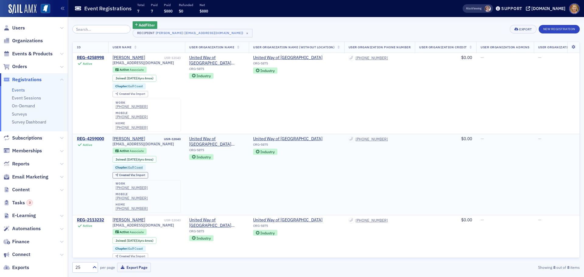
click at [95, 136] on div "REG-4259000" at bounding box center [90, 138] width 27 height 5
click at [95, 56] on div "REG-4258998" at bounding box center [90, 57] width 27 height 5
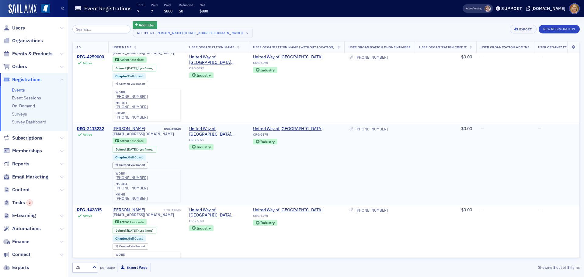
click at [101, 127] on div "REG-2113232" at bounding box center [90, 128] width 27 height 5
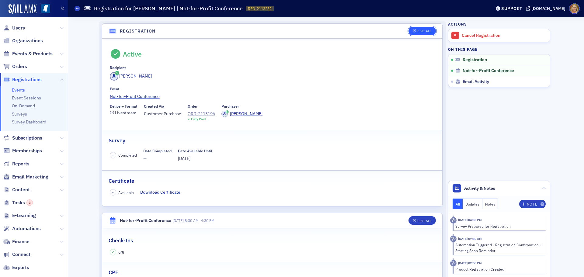
click at [417, 30] on div "Edit All" at bounding box center [424, 30] width 14 height 3
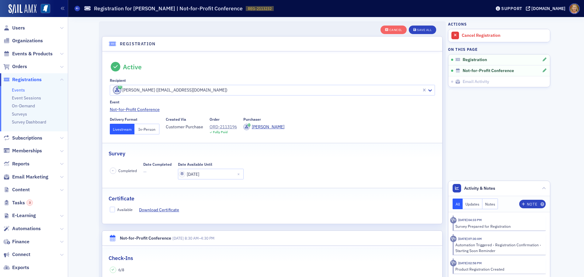
scroll to position [16, 0]
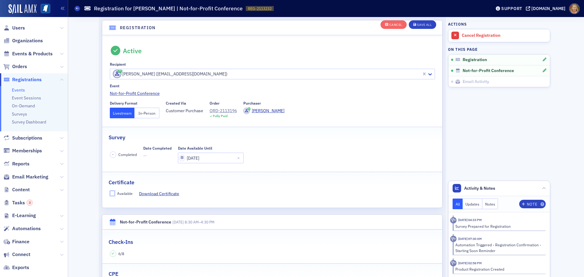
click at [110, 191] on input "Available" at bounding box center [112, 193] width 5 height 5
checkbox input "true"
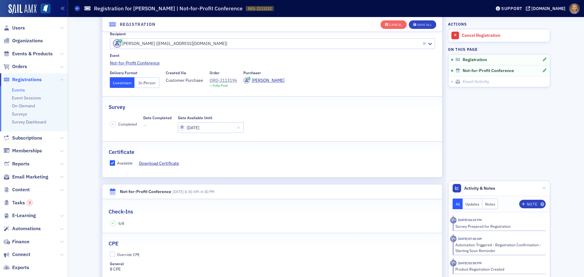
scroll to position [77, 0]
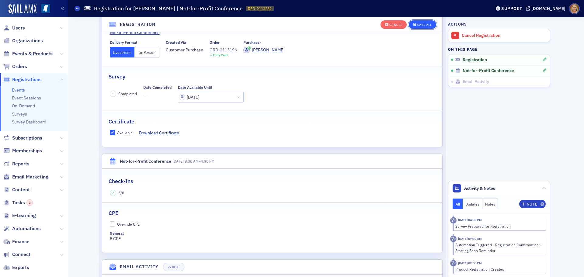
click at [414, 28] on button "Save All" at bounding box center [422, 24] width 27 height 9
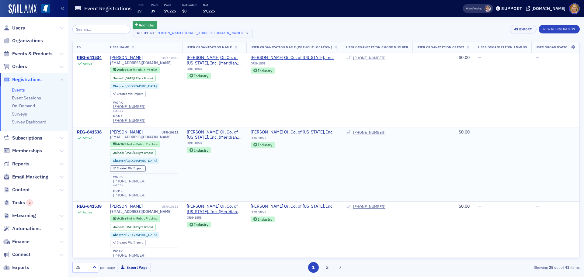
click at [98, 131] on div "REG-641536" at bounding box center [89, 131] width 25 height 5
click at [95, 55] on div "REG-641534" at bounding box center [89, 57] width 25 height 5
click at [91, 206] on div "REG-641538" at bounding box center [89, 206] width 25 height 5
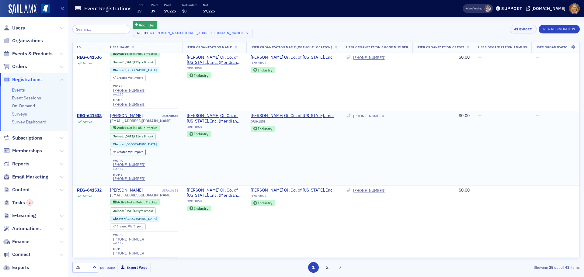
scroll to position [91, 0]
click at [95, 187] on div "REG-641532" at bounding box center [89, 189] width 25 height 5
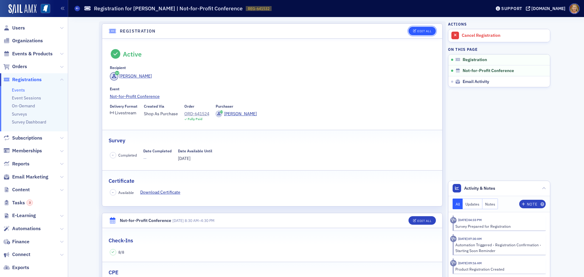
click at [423, 33] on div "Edit All" at bounding box center [424, 30] width 14 height 3
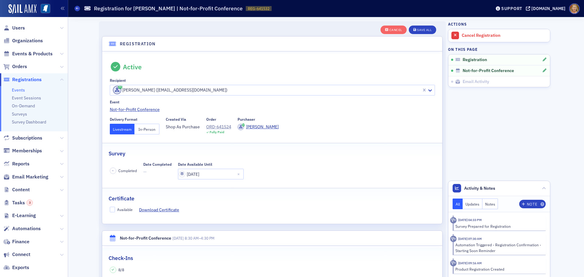
scroll to position [16, 0]
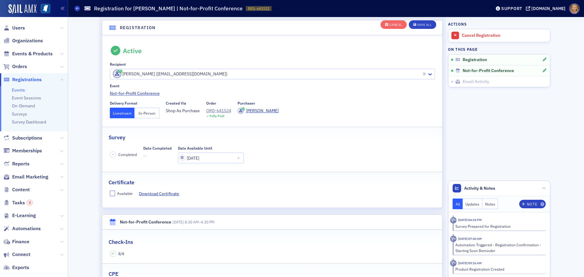
click at [112, 194] on input "Available" at bounding box center [112, 193] width 5 height 5
checkbox input "true"
click at [417, 26] on div "Save All" at bounding box center [424, 24] width 15 height 3
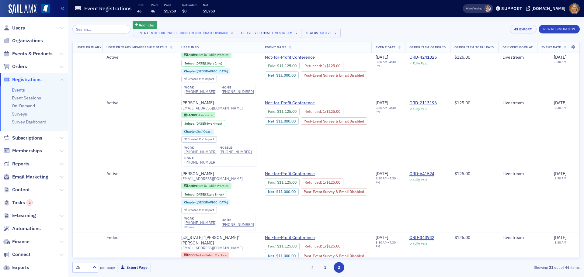
scroll to position [1137, 5383]
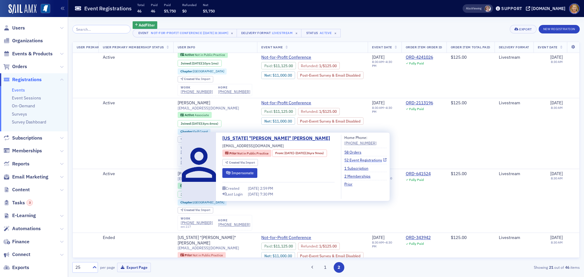
click at [354, 160] on link "52 Event Registrations" at bounding box center [365, 159] width 42 height 5
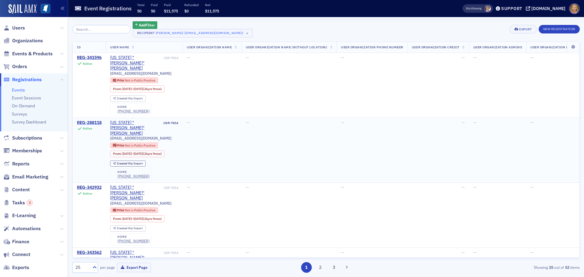
click at [97, 120] on div "REG-288118" at bounding box center [89, 122] width 25 height 5
click at [98, 120] on div "REG-288118" at bounding box center [89, 122] width 25 height 5
click at [80, 185] on div "REG-342932" at bounding box center [89, 187] width 25 height 5
click at [100, 250] on div "REG-343562" at bounding box center [89, 252] width 25 height 5
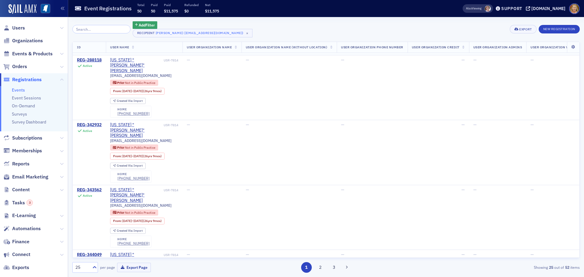
scroll to position [122, 0]
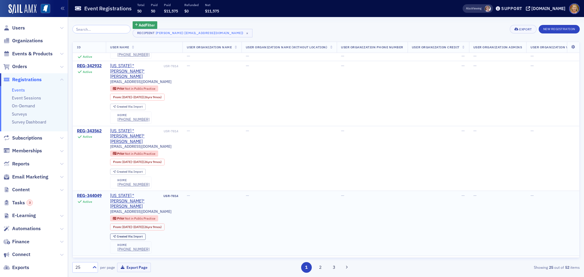
click at [97, 193] on div "REG-344049" at bounding box center [89, 195] width 25 height 5
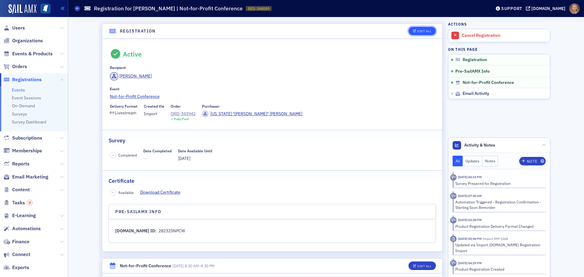
click at [413, 30] on icon "button" at bounding box center [415, 30] width 4 height 3
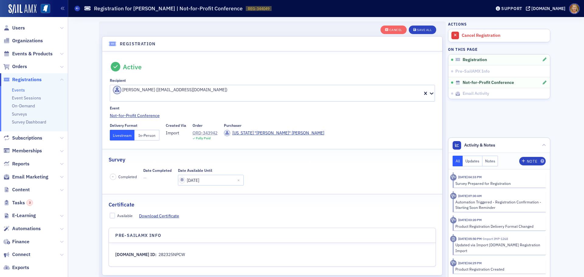
scroll to position [16, 0]
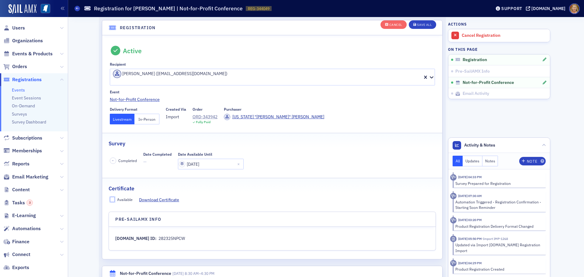
click at [111, 197] on input "Available" at bounding box center [112, 199] width 5 height 5
checkbox input "true"
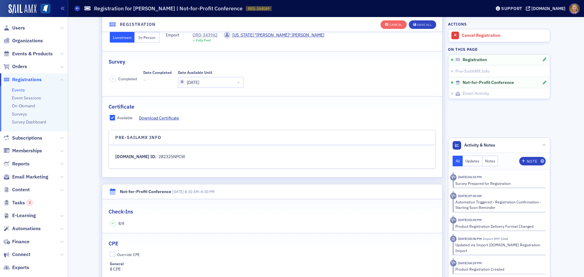
scroll to position [107, 0]
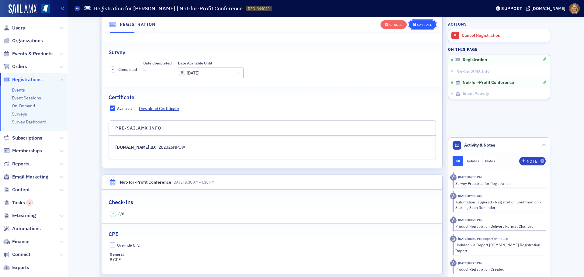
click at [425, 26] on div "Save All" at bounding box center [424, 24] width 15 height 3
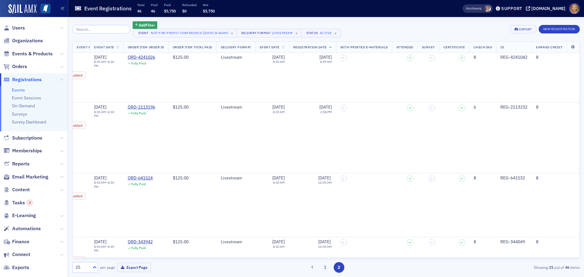
scroll to position [1137, 5759]
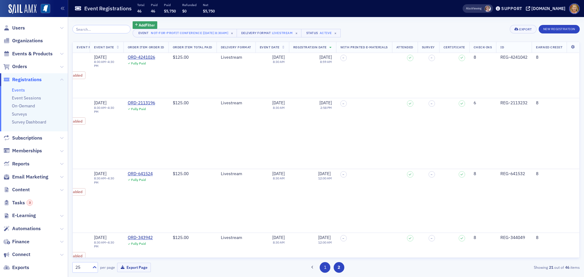
click at [328, 269] on button "1" at bounding box center [324, 267] width 11 height 11
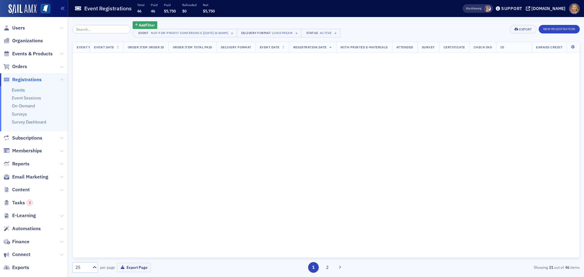
scroll to position [0, 5759]
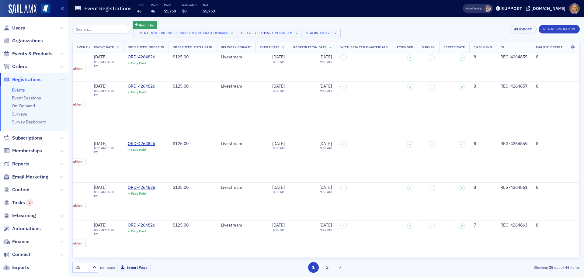
scroll to position [1088, 5759]
click at [38, 81] on span "Registrations" at bounding box center [26, 79] width 29 height 7
